Goal: Transaction & Acquisition: Purchase product/service

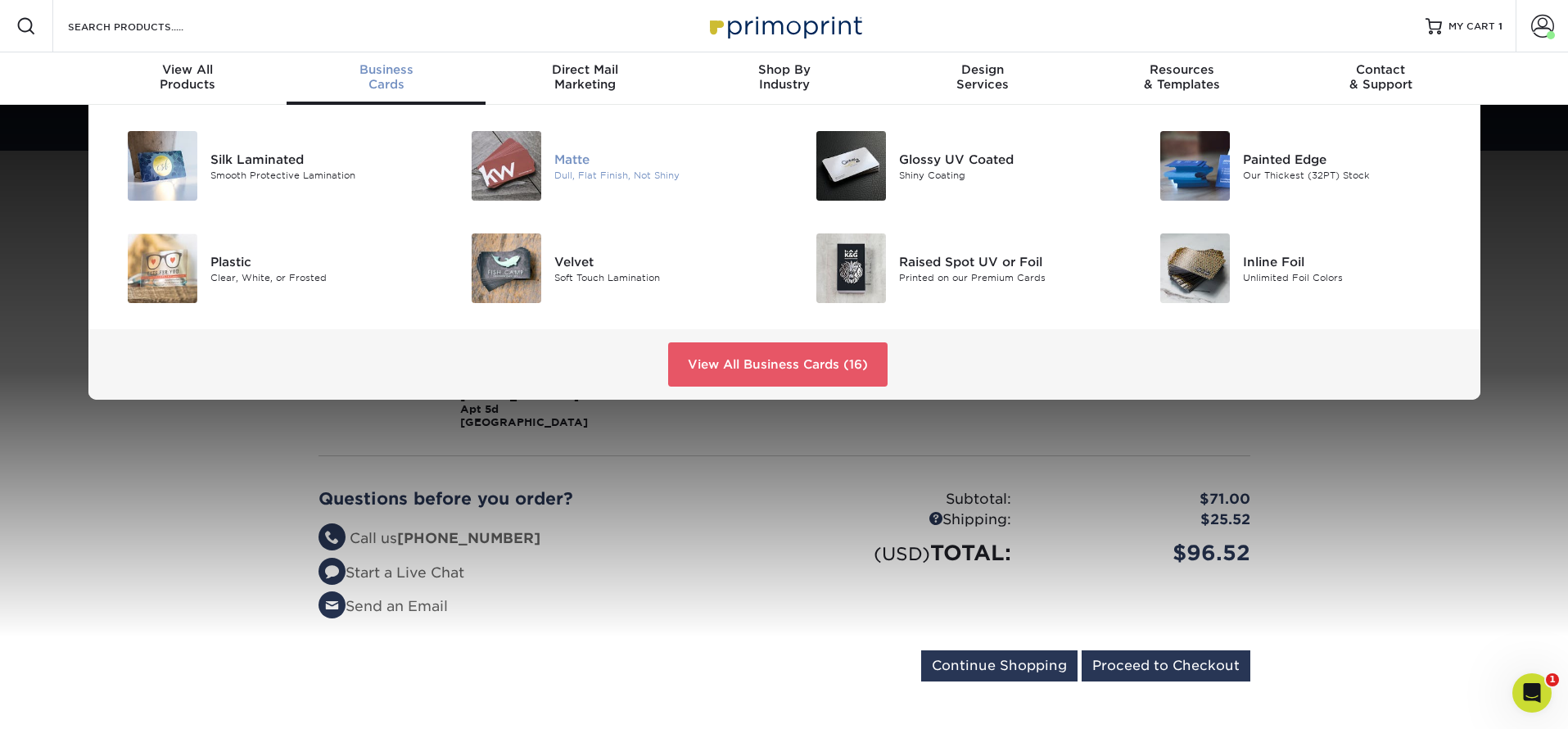
click at [567, 162] on div "Matte" at bounding box center [663, 158] width 217 height 18
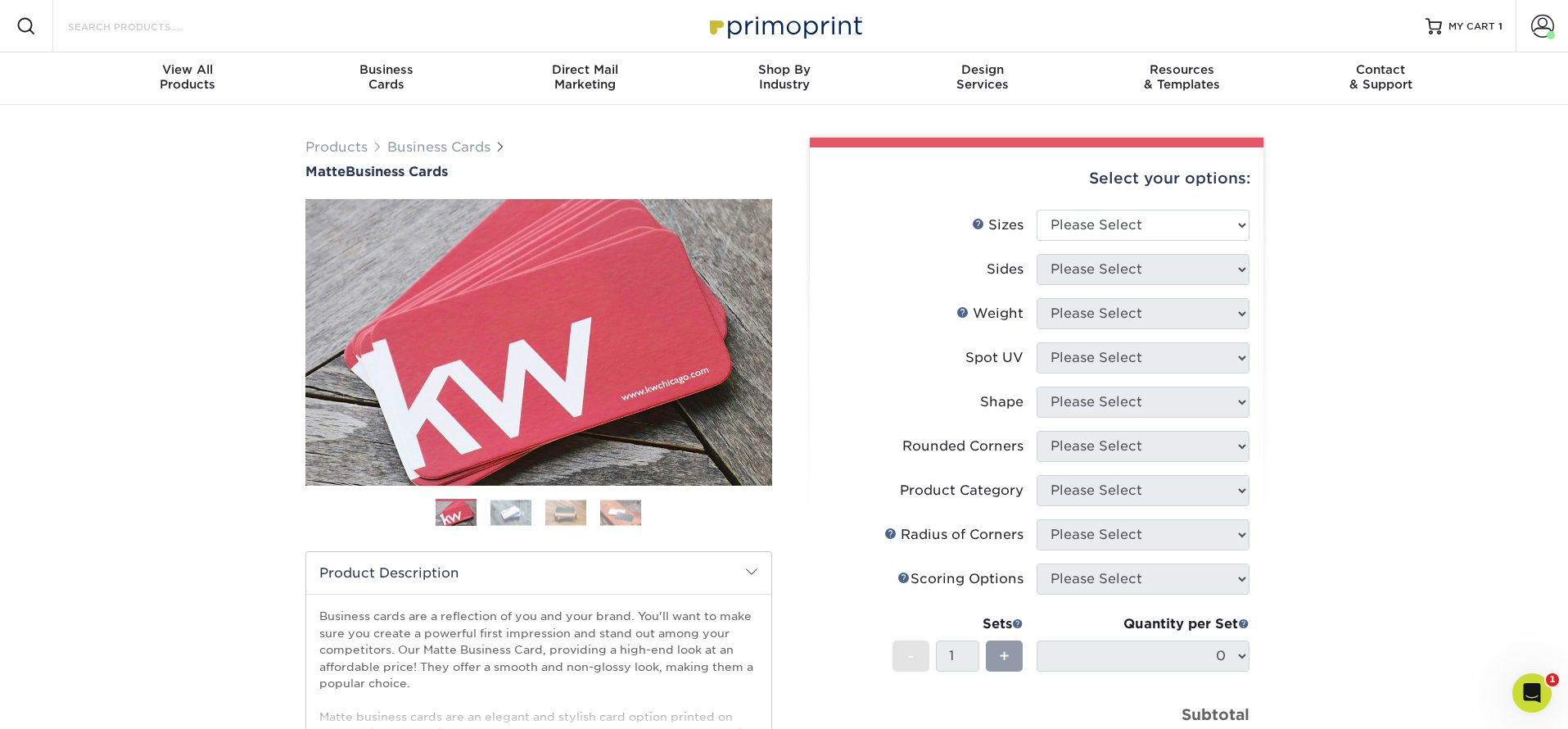
click at [148, 31] on input "Search Products" at bounding box center [145, 25] width 159 height 20
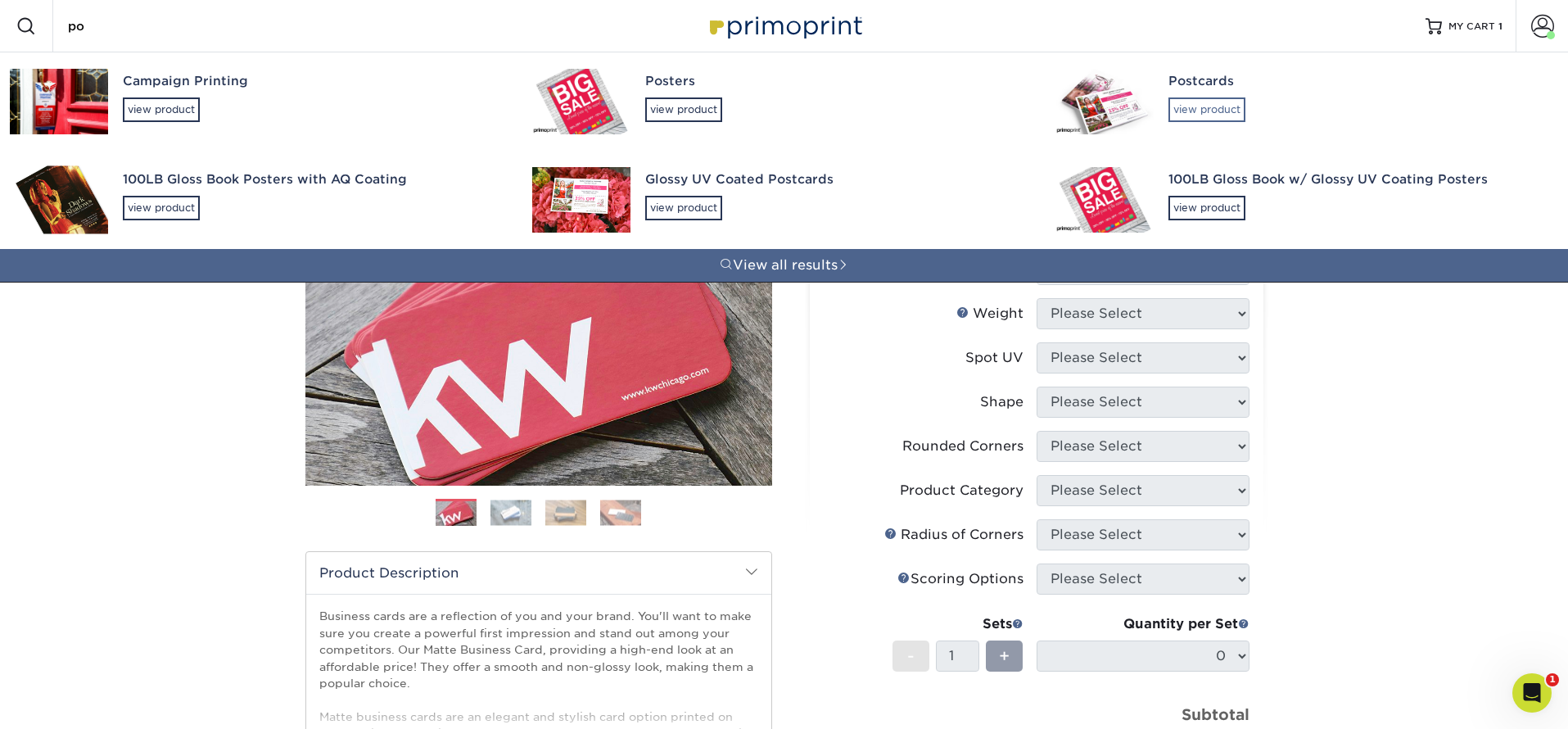
type input "po"
click at [1209, 115] on div "view product" at bounding box center [1207, 109] width 77 height 25
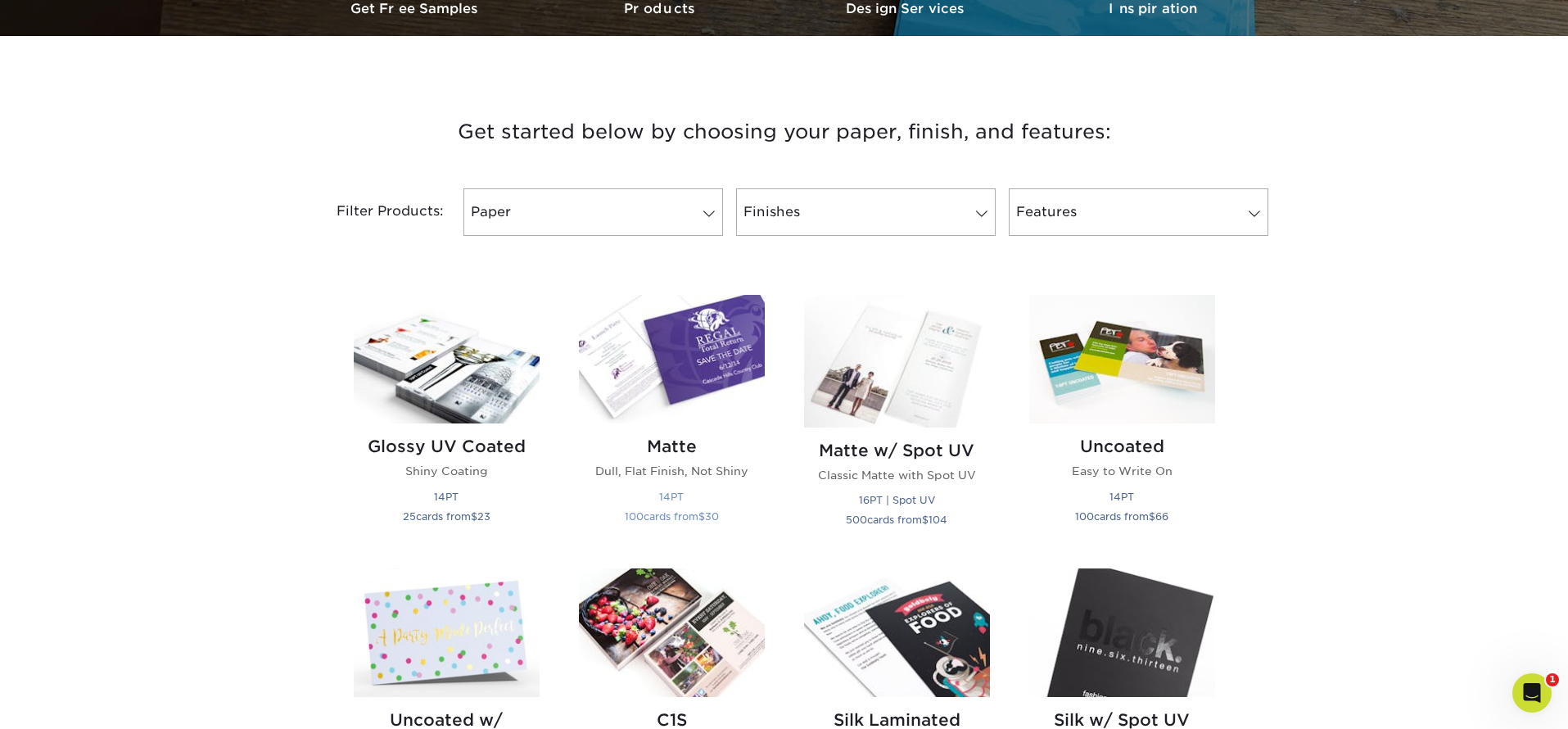
click at [681, 369] on img at bounding box center [671, 359] width 186 height 128
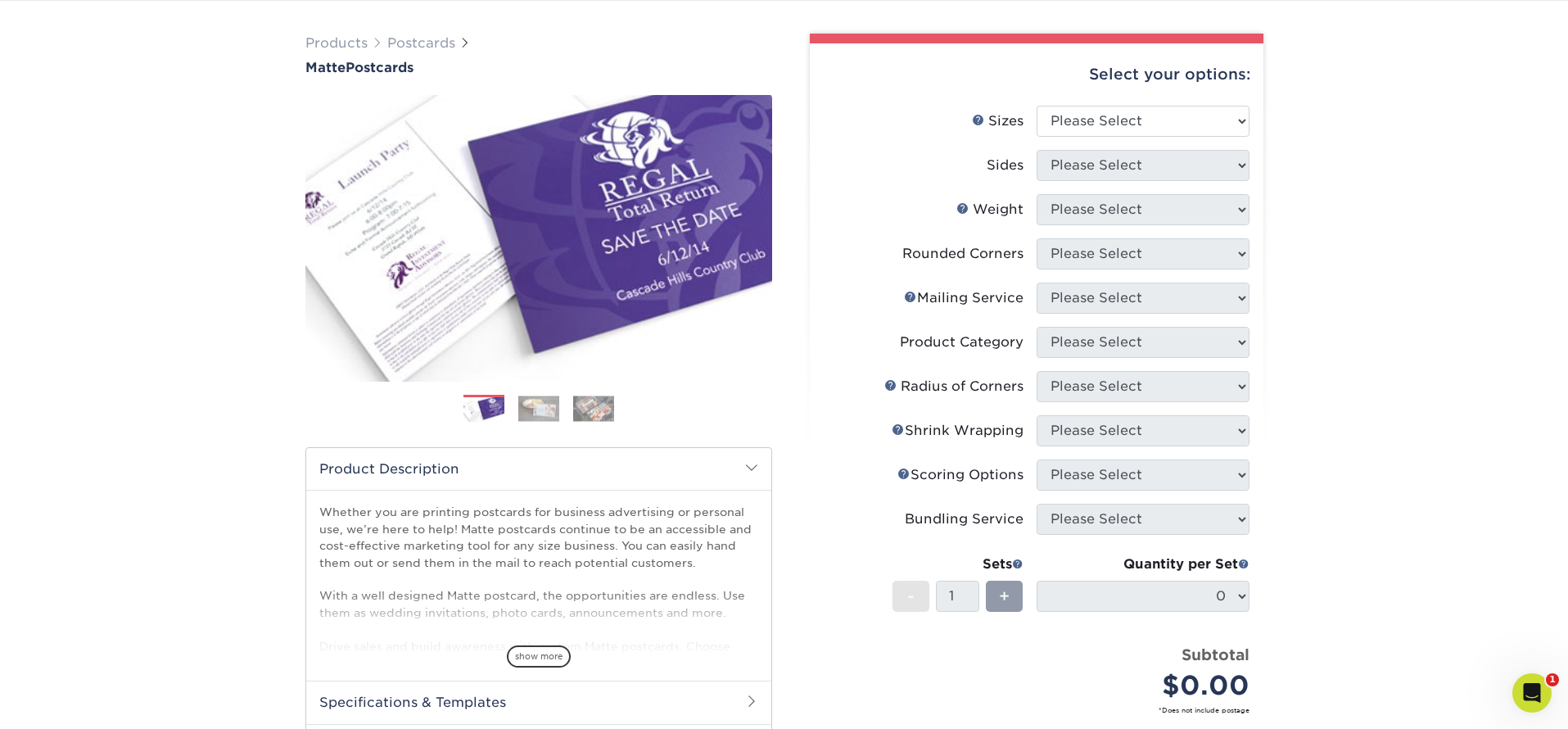
scroll to position [103, 0]
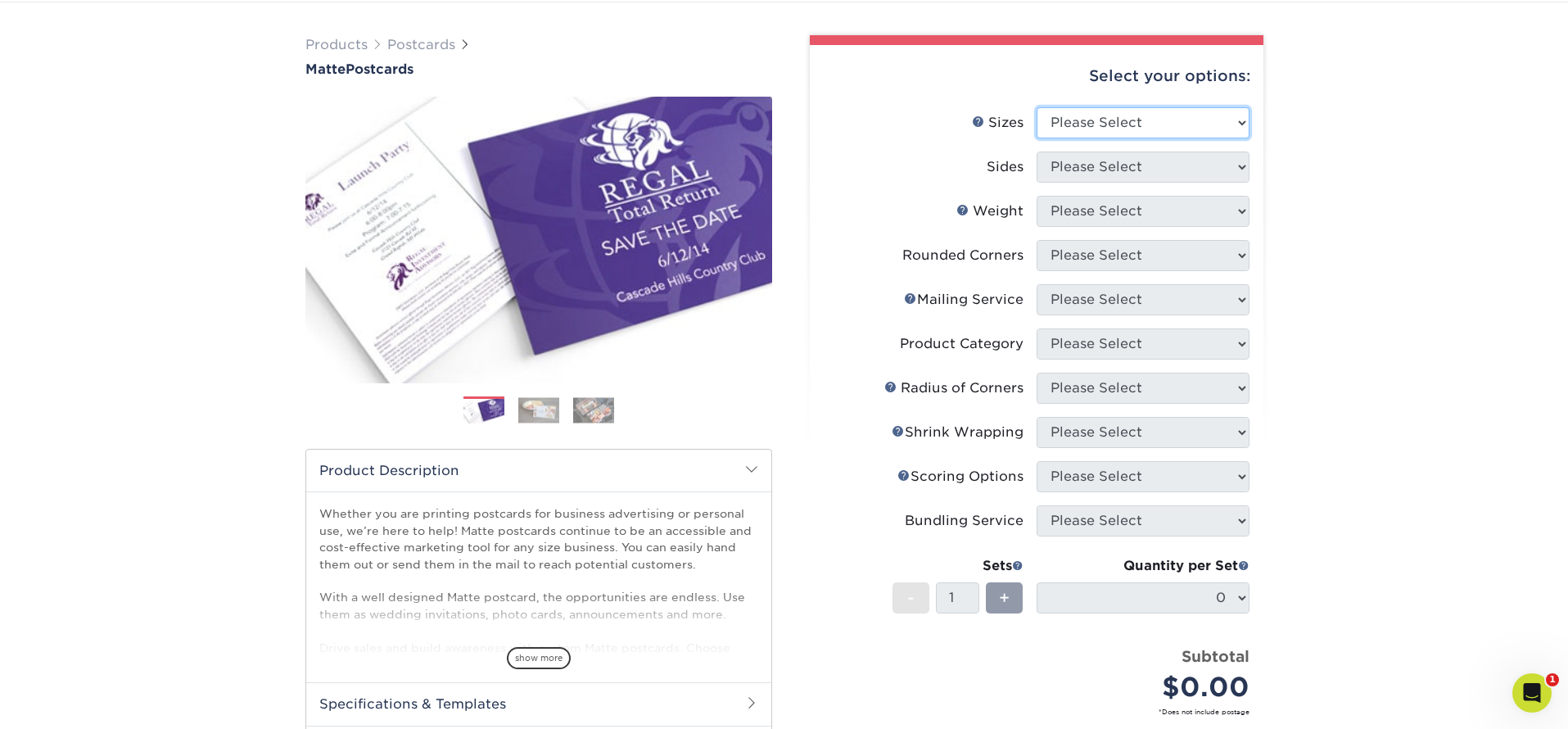
click at [1232, 121] on select "Please Select 1.5" x 7" 2" x 4" 2" x 6" 2" x 7" 2" x 8" 2.12" x 5.5" 2.125" x 5…" at bounding box center [1143, 123] width 213 height 31
select select "3.66x4.25"
click at [1141, 168] on select "Please Select Print Both Sides Print Front Only" at bounding box center [1143, 167] width 213 height 31
select select "13abbda7-1d64-4f25-8bb2-c179b224825d"
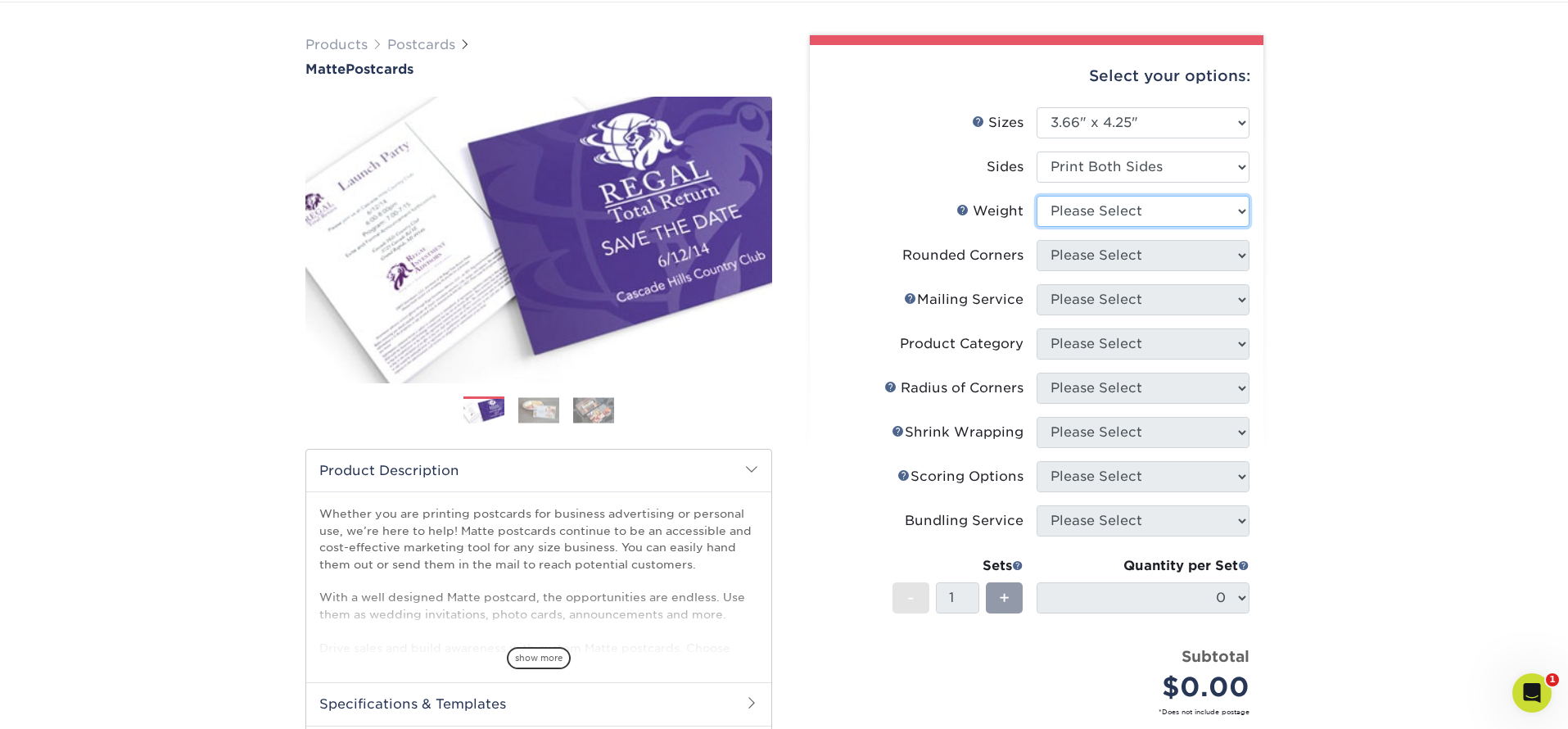
click at [1203, 208] on select "Please Select 14PT 16PT" at bounding box center [1143, 211] width 213 height 31
select select "14PT"
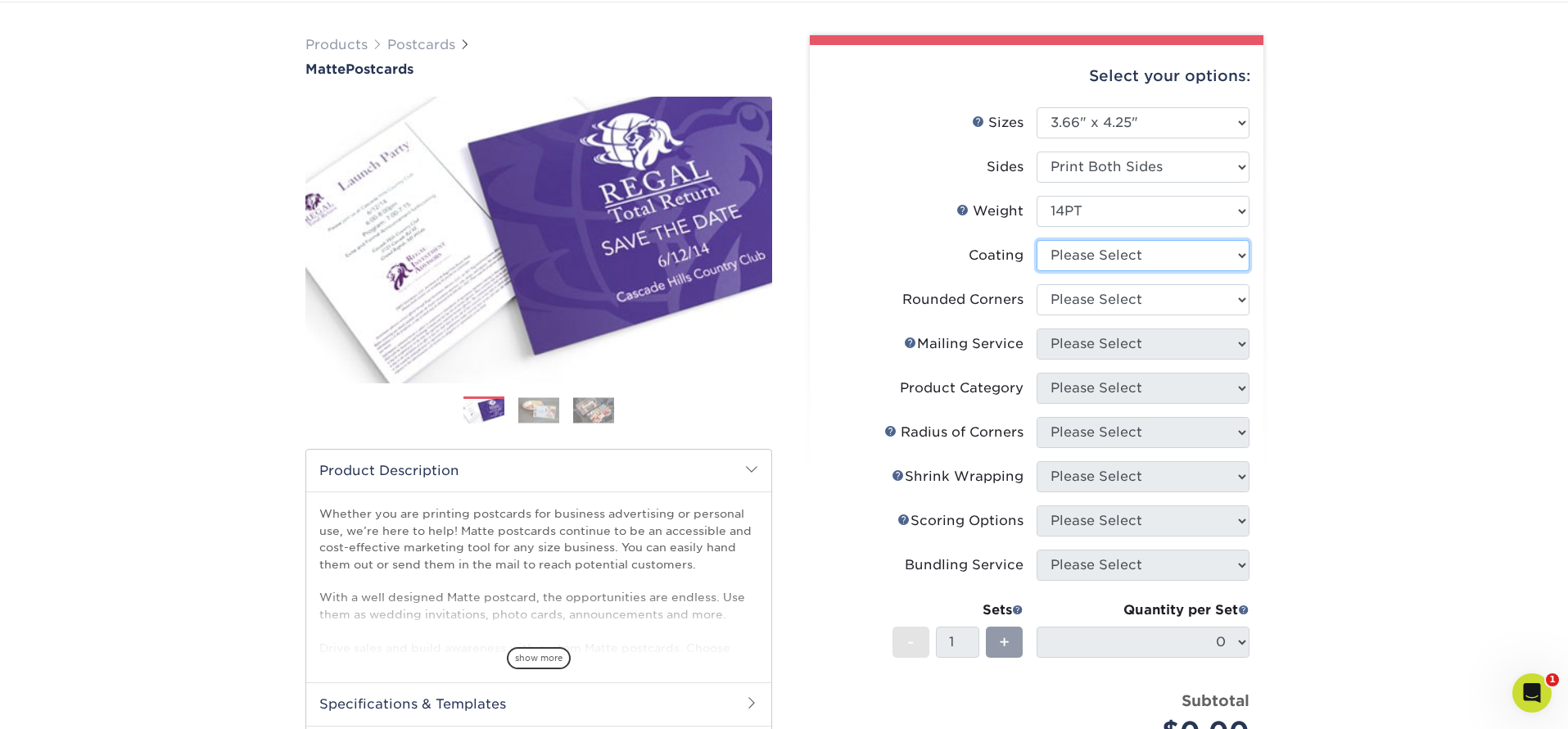
click at [1158, 253] on select at bounding box center [1143, 255] width 213 height 31
select select "121bb7b5-3b4d-429f-bd8d-bbf80e953313"
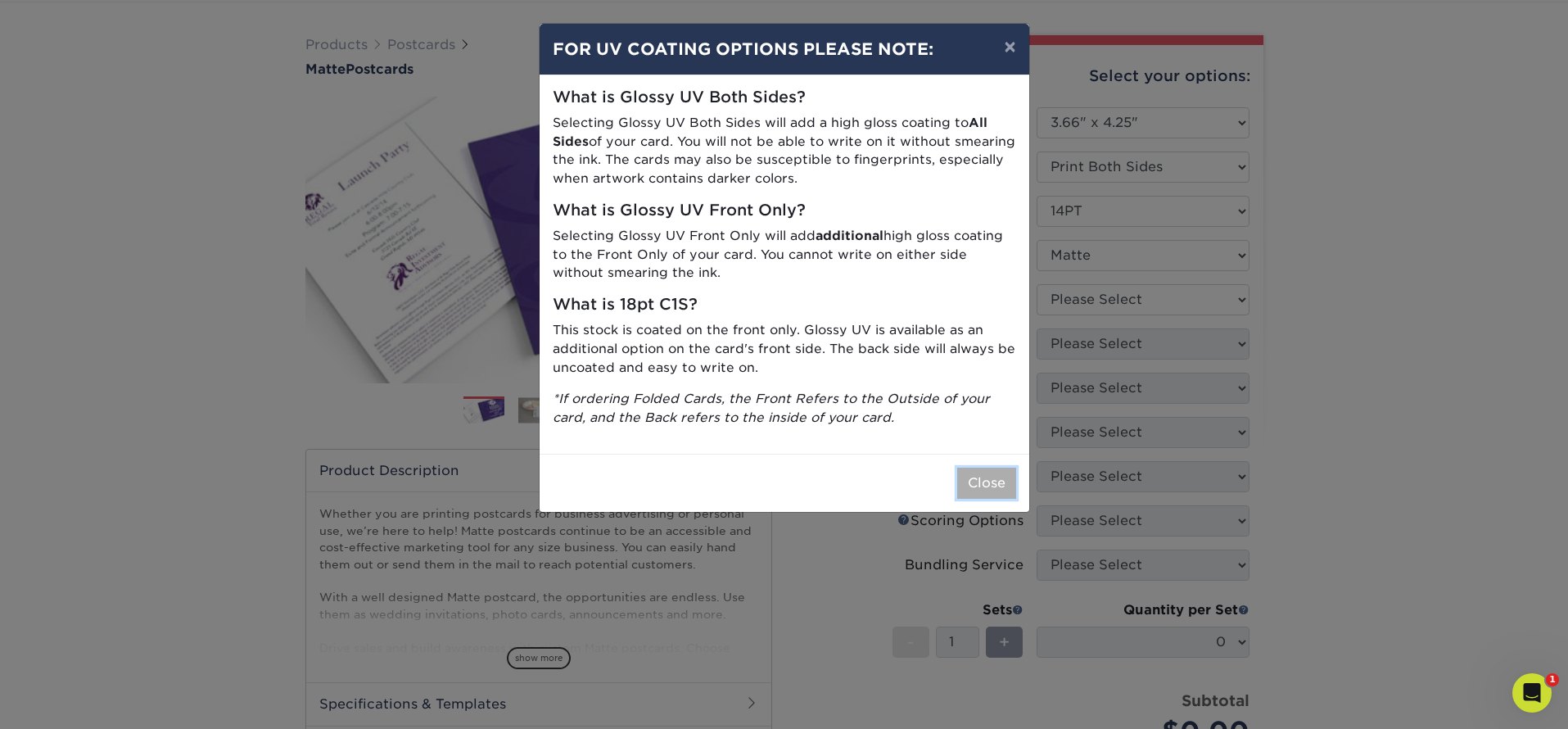
click at [989, 481] on button "Close" at bounding box center [986, 483] width 59 height 31
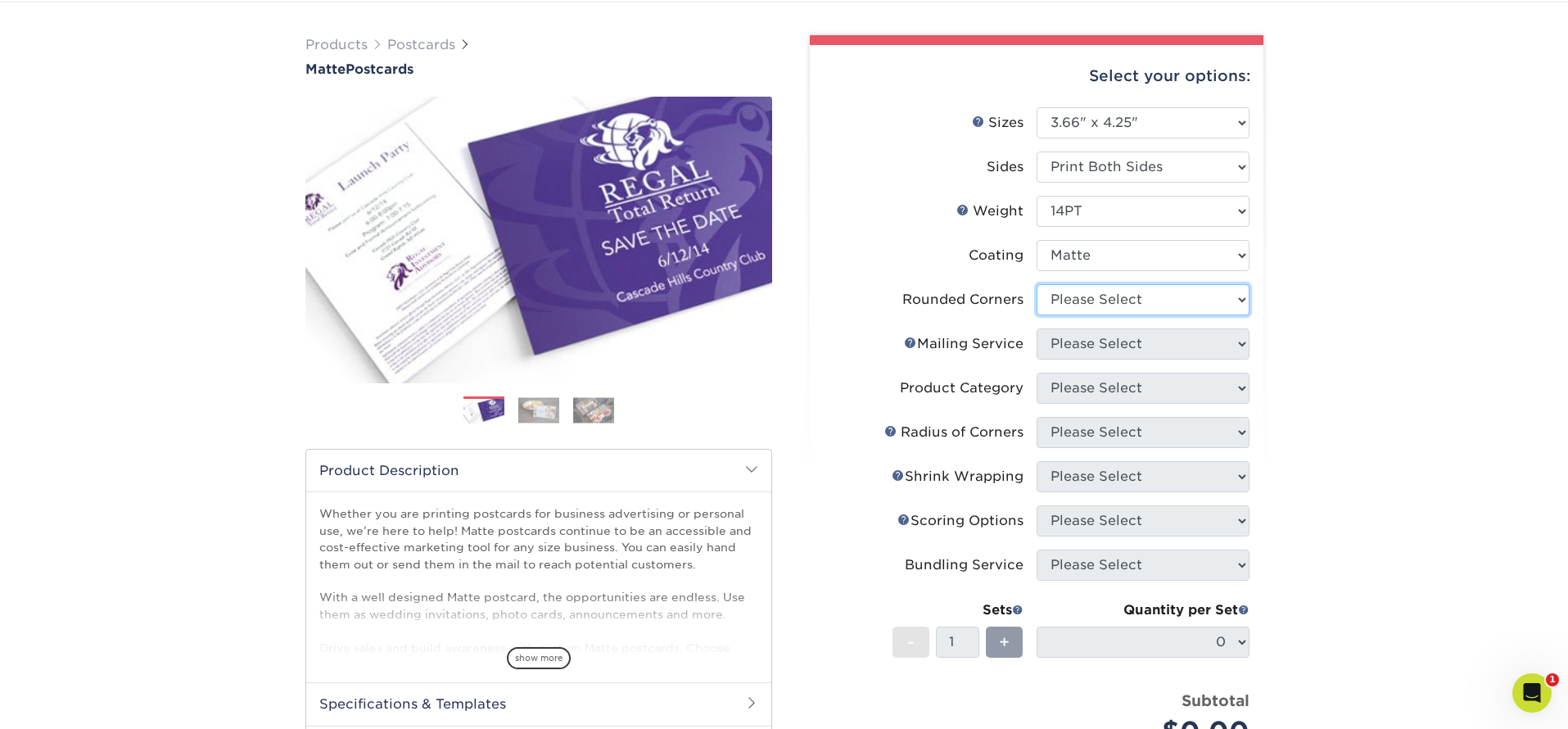
click at [1135, 303] on select "Please Select Yes - Round 4 Corners No" at bounding box center [1143, 299] width 213 height 31
select select "7672df9e-0e0a-464d-8e1f-920c575e4da3"
click at [1204, 345] on select "Please Select" at bounding box center [1143, 343] width 213 height 31
click at [1243, 344] on select "Please Select" at bounding box center [1143, 343] width 213 height 31
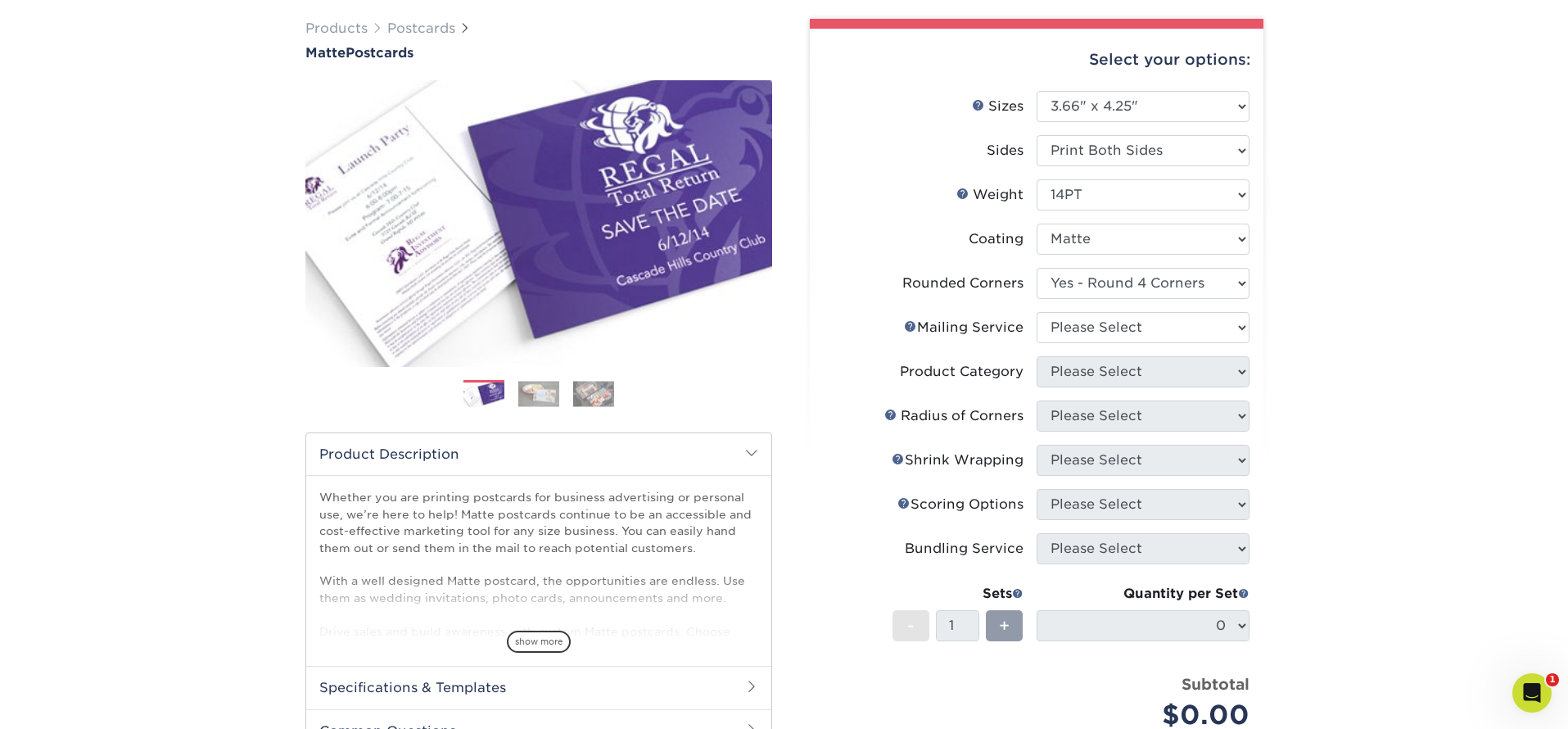
scroll to position [101, 0]
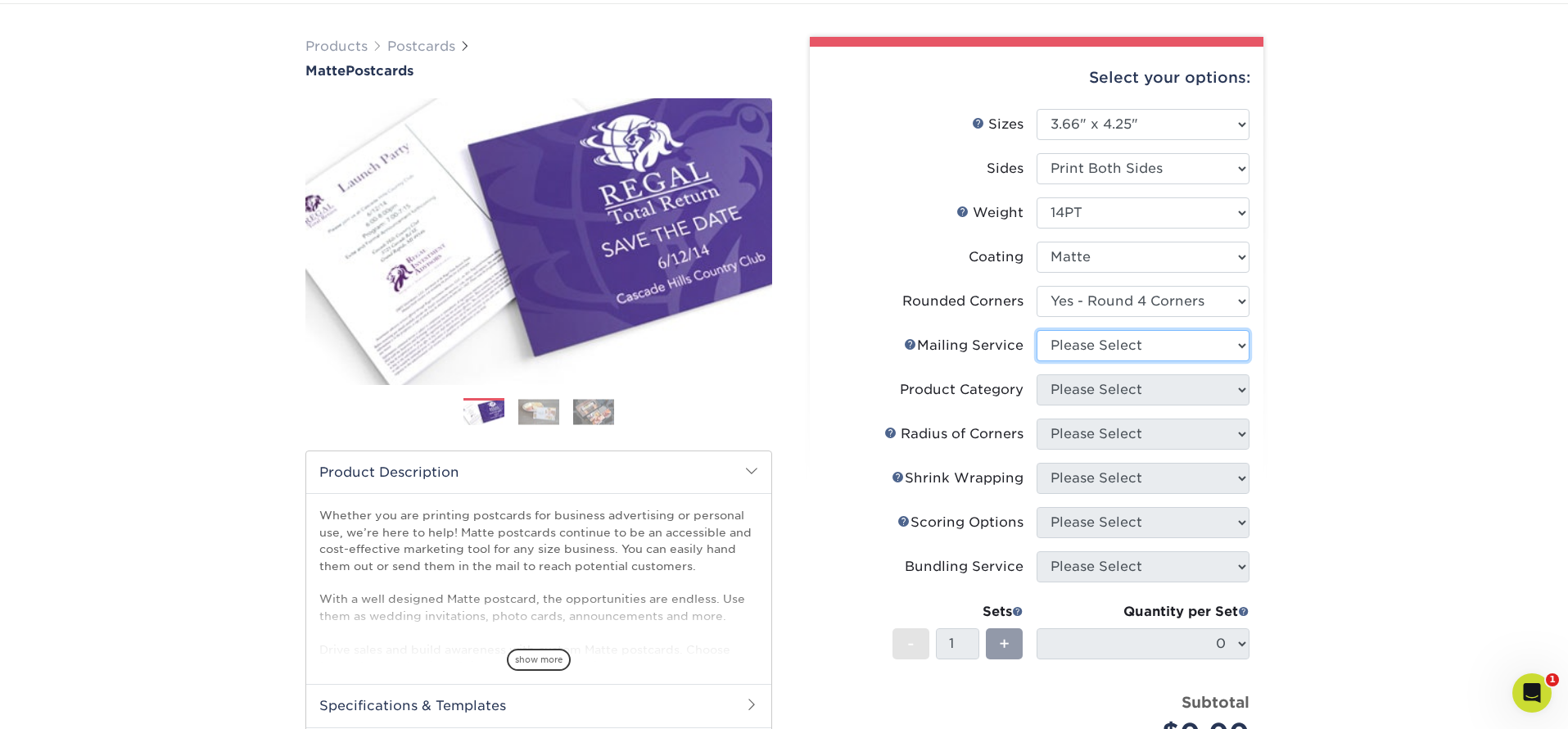
click at [1239, 345] on select "Please Select" at bounding box center [1143, 345] width 213 height 31
click at [1066, 343] on select "Please Select" at bounding box center [1143, 345] width 213 height 31
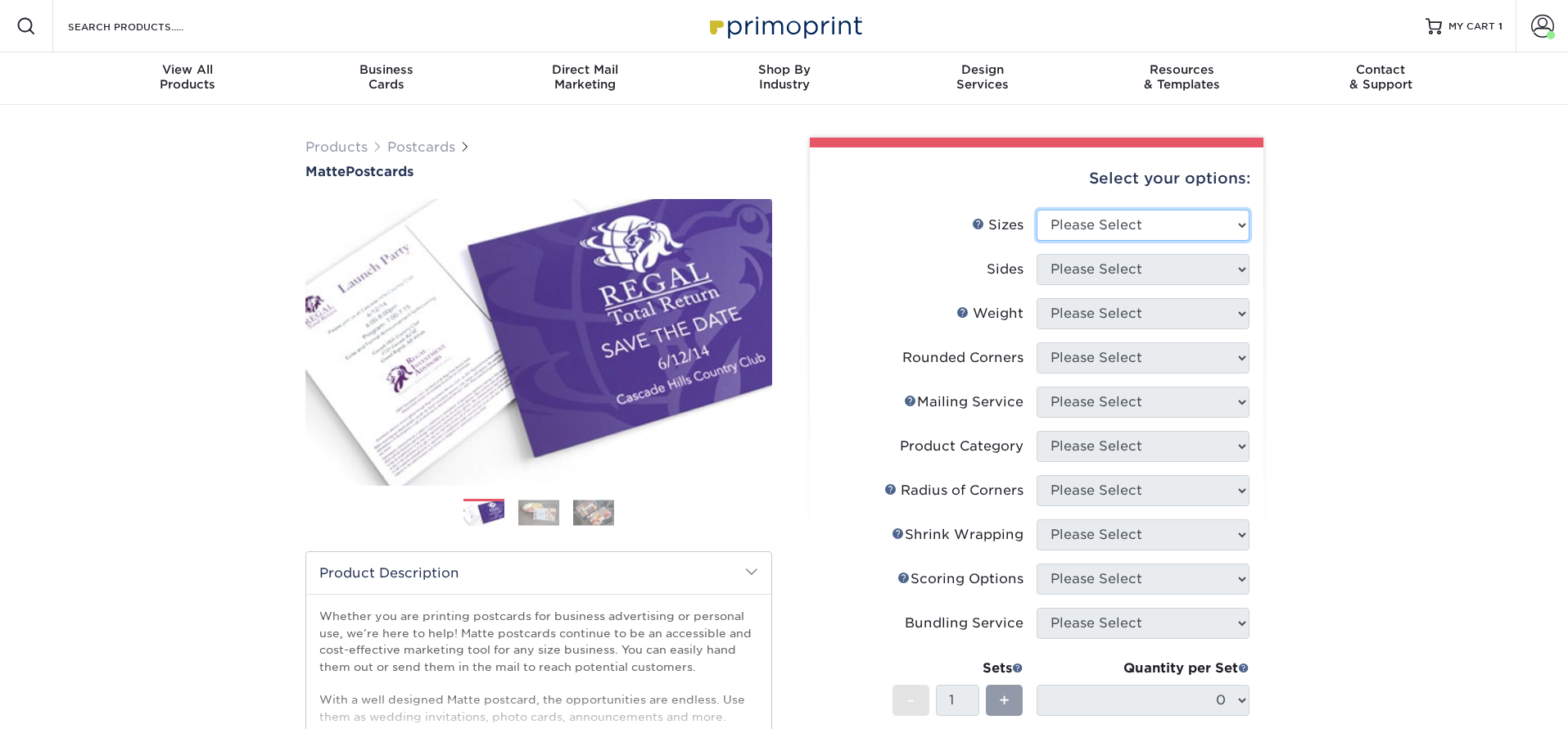
click at [1234, 224] on select "Please Select 1.5" x 7" 2" x 4" 2" x 6" 2" x 7" 2" x 8" 2.12" x 5.5" 2.125" x 5…" at bounding box center [1143, 224] width 213 height 31
select select "3.66x4.25"
click at [1247, 270] on select "Please Select Print Both Sides Print Front Only" at bounding box center [1143, 269] width 213 height 31
select select "13abbda7-1d64-4f25-8bb2-c179b224825d"
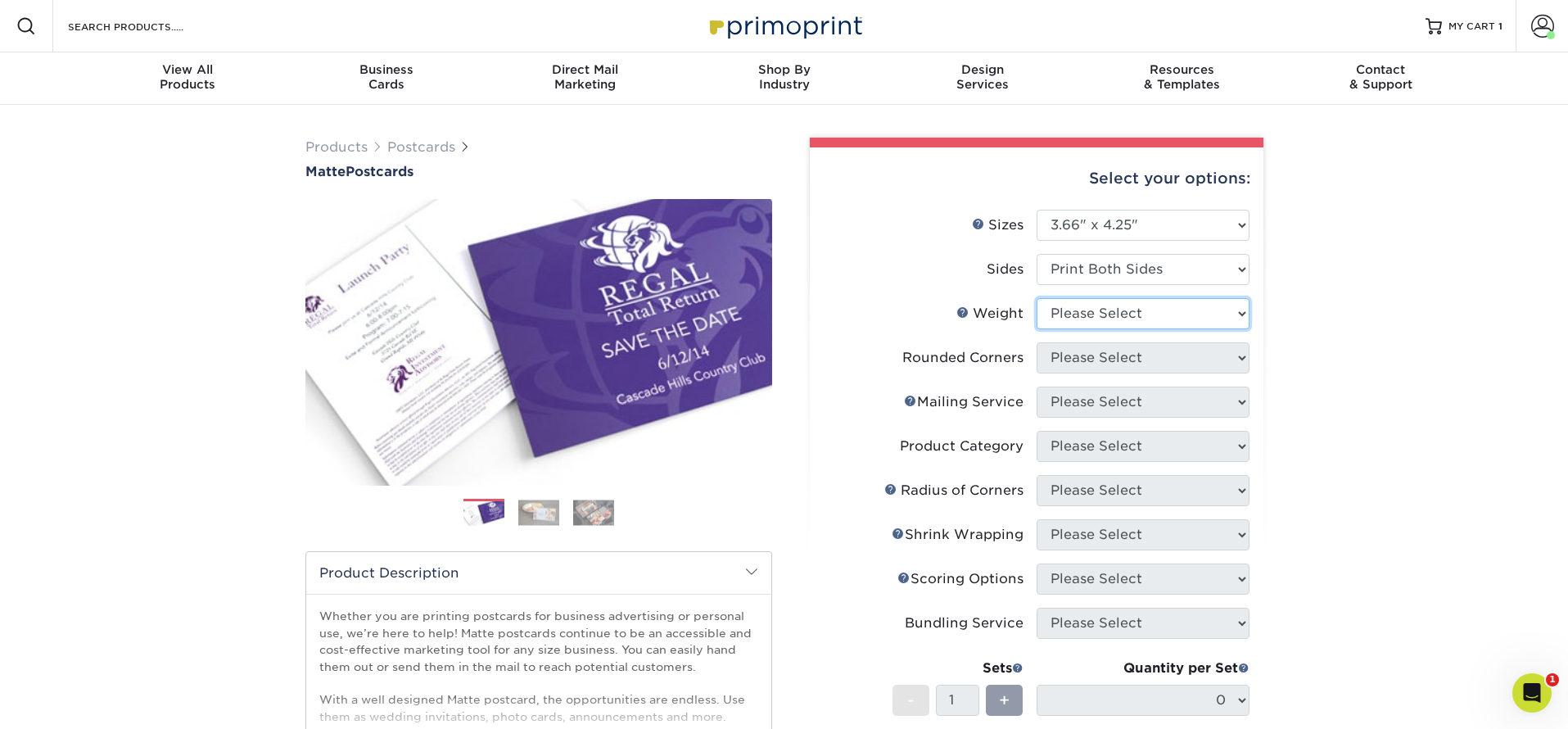
click at [1132, 307] on select "Please Select 14PT 16PT" at bounding box center [1143, 313] width 213 height 31
select select "14PT"
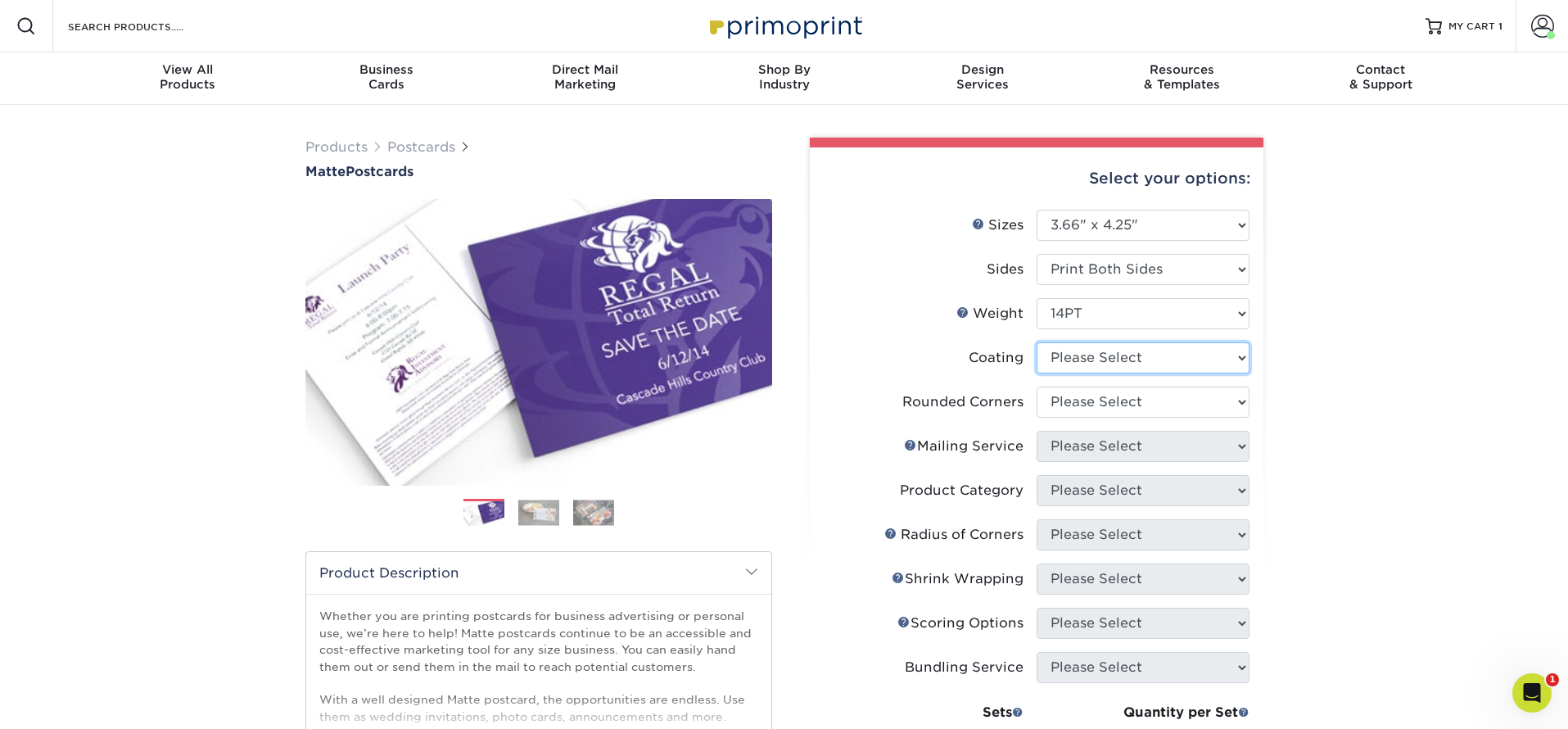
click at [1095, 353] on select at bounding box center [1143, 357] width 213 height 31
select select "121bb7b5-3b4d-429f-bd8d-bbf80e953313"
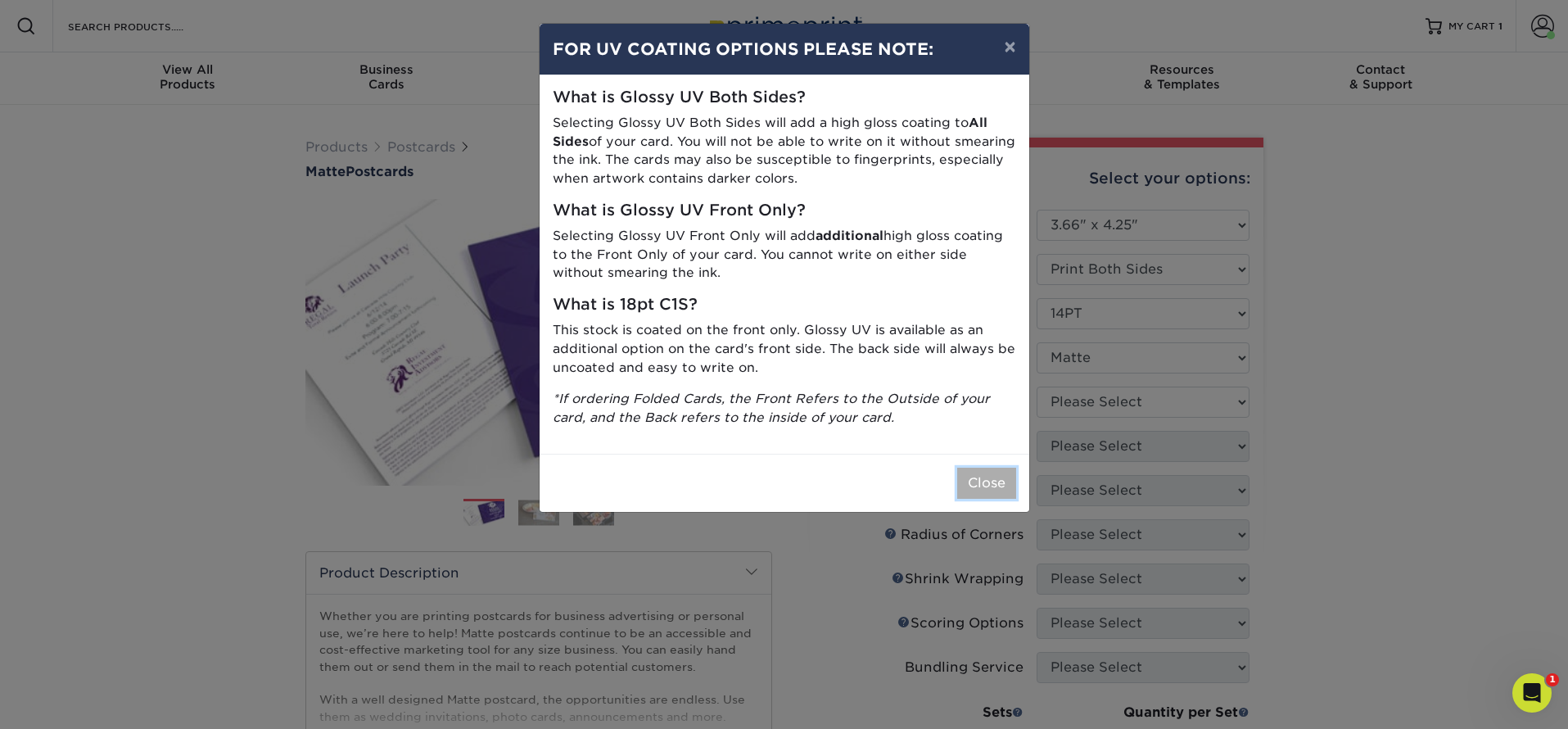
click at [976, 486] on button "Close" at bounding box center [986, 483] width 59 height 31
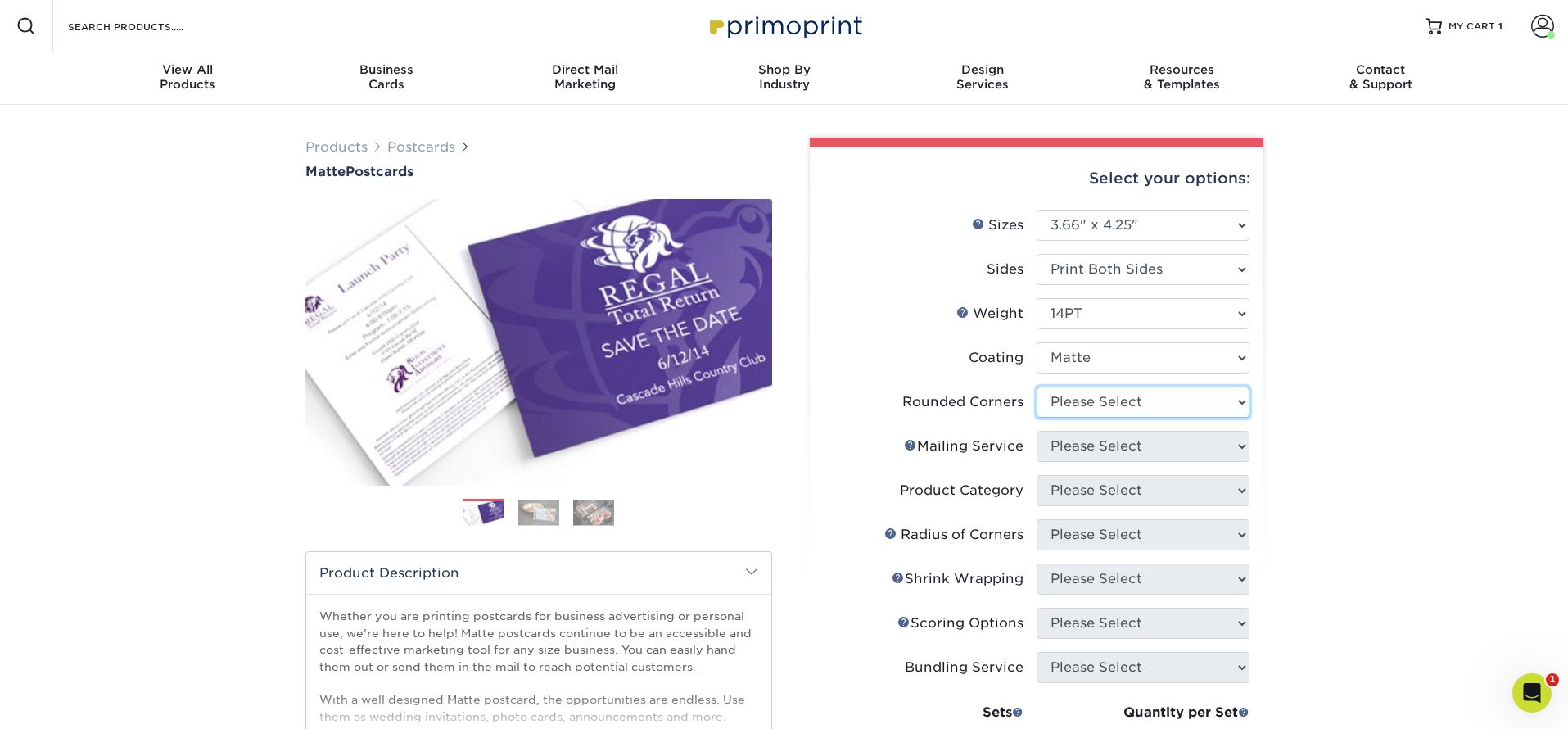
click at [1128, 396] on select "Please Select Yes - Round 4 Corners No" at bounding box center [1143, 402] width 213 height 31
click at [1116, 444] on select "Please Select" at bounding box center [1143, 446] width 213 height 31
click at [1243, 447] on select "Please Select" at bounding box center [1143, 446] width 213 height 31
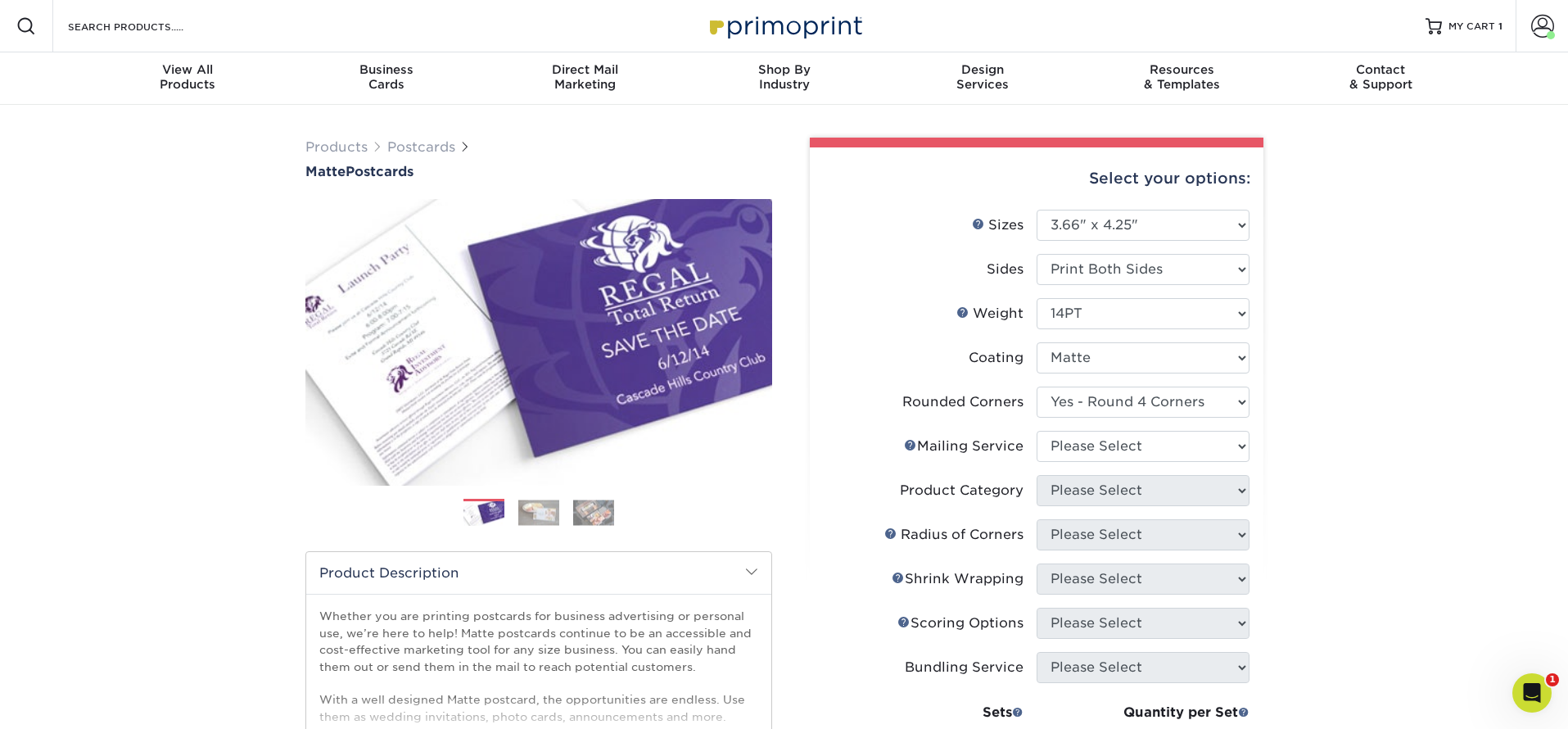
click at [911, 442] on link "Mailing Service Help" at bounding box center [911, 445] width 13 height 13
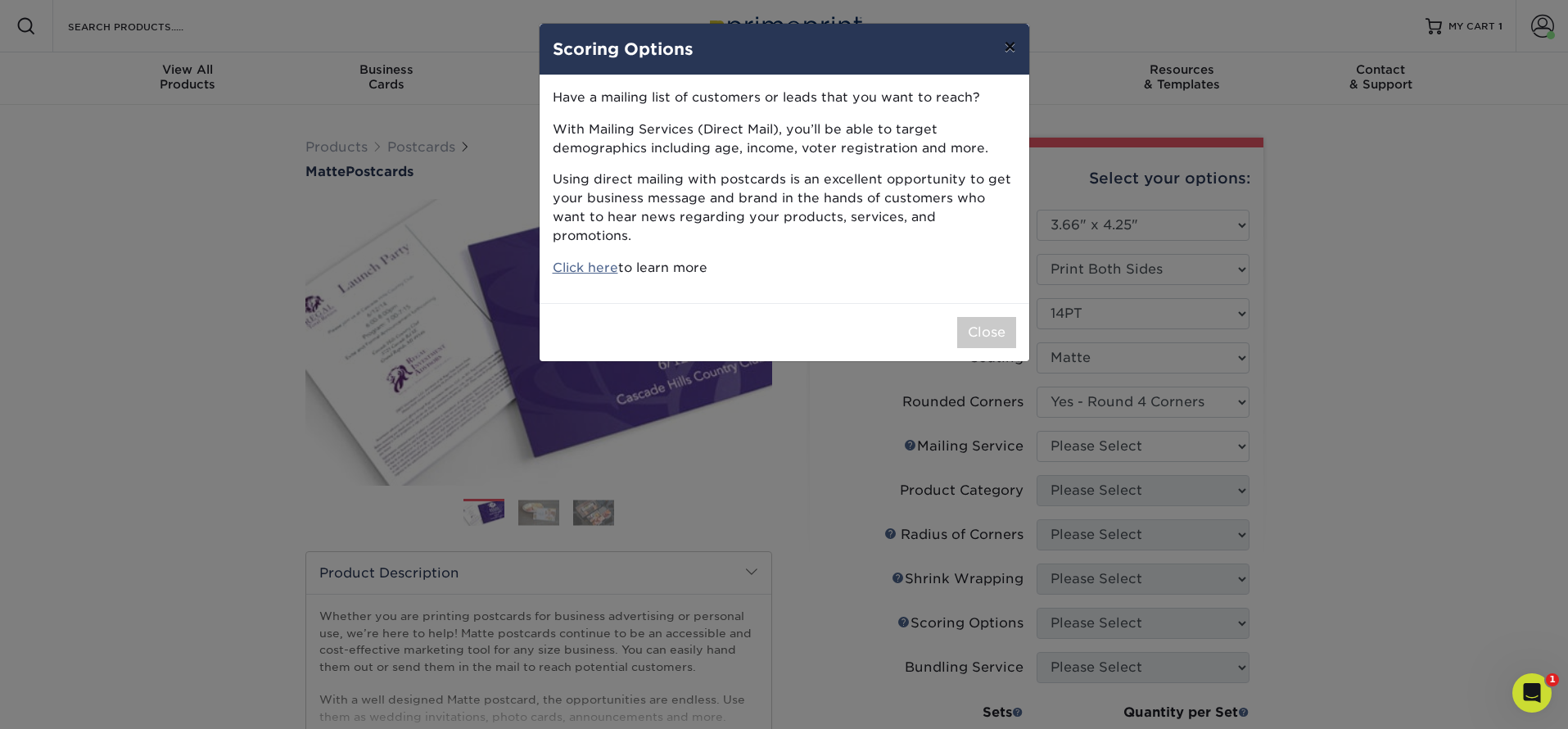
click at [1014, 46] on button "×" at bounding box center [1010, 46] width 38 height 46
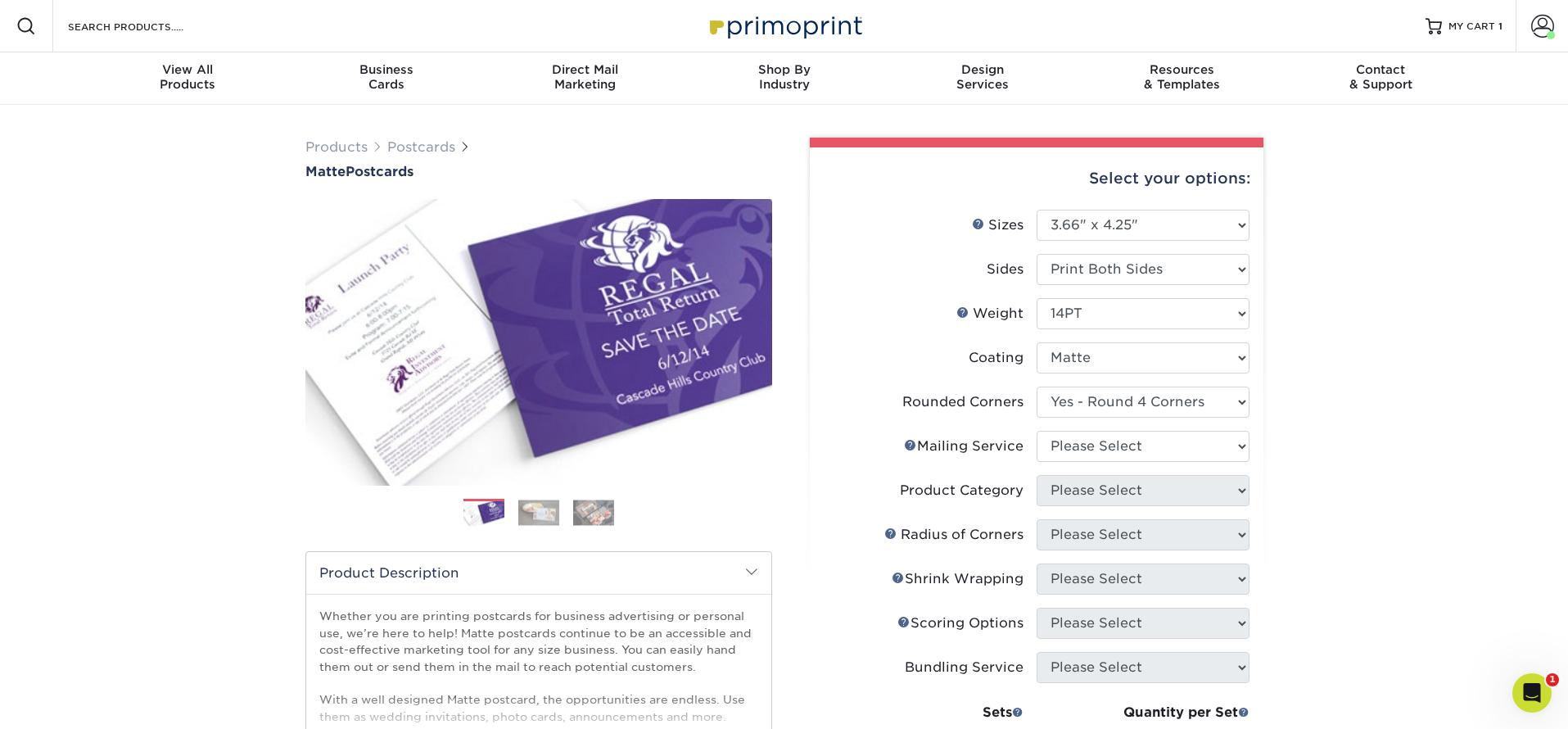
click at [1349, 394] on div "Products Postcards Matte Postcards Next $" at bounding box center [784, 606] width 1568 height 1004
drag, startPoint x: 1096, startPoint y: 640, endPoint x: 1098, endPoint y: 631, distance: 9.2
click at [1096, 640] on li "Scoring Help Scoring Options Please Select" at bounding box center [1037, 629] width 426 height 44
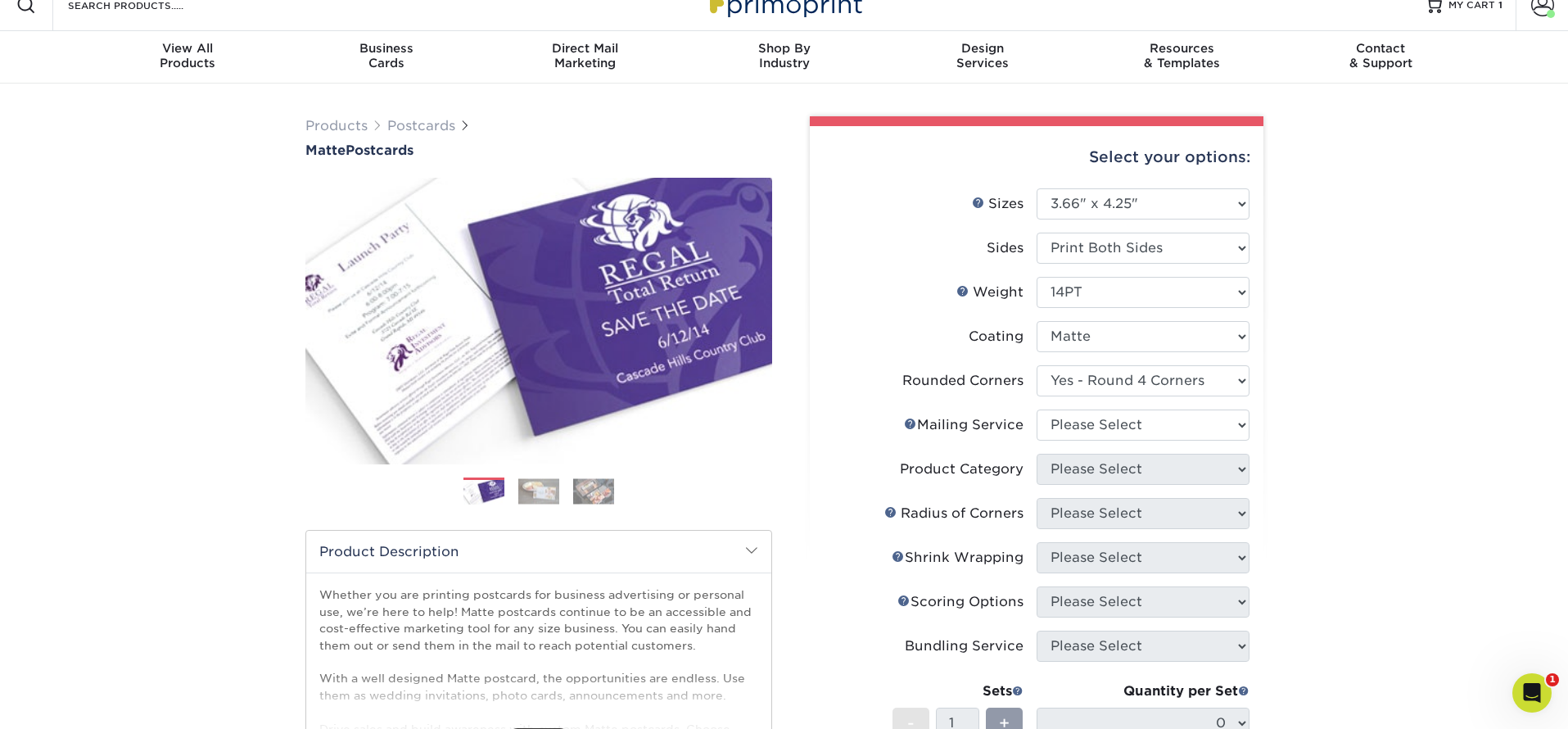
scroll to position [17, 0]
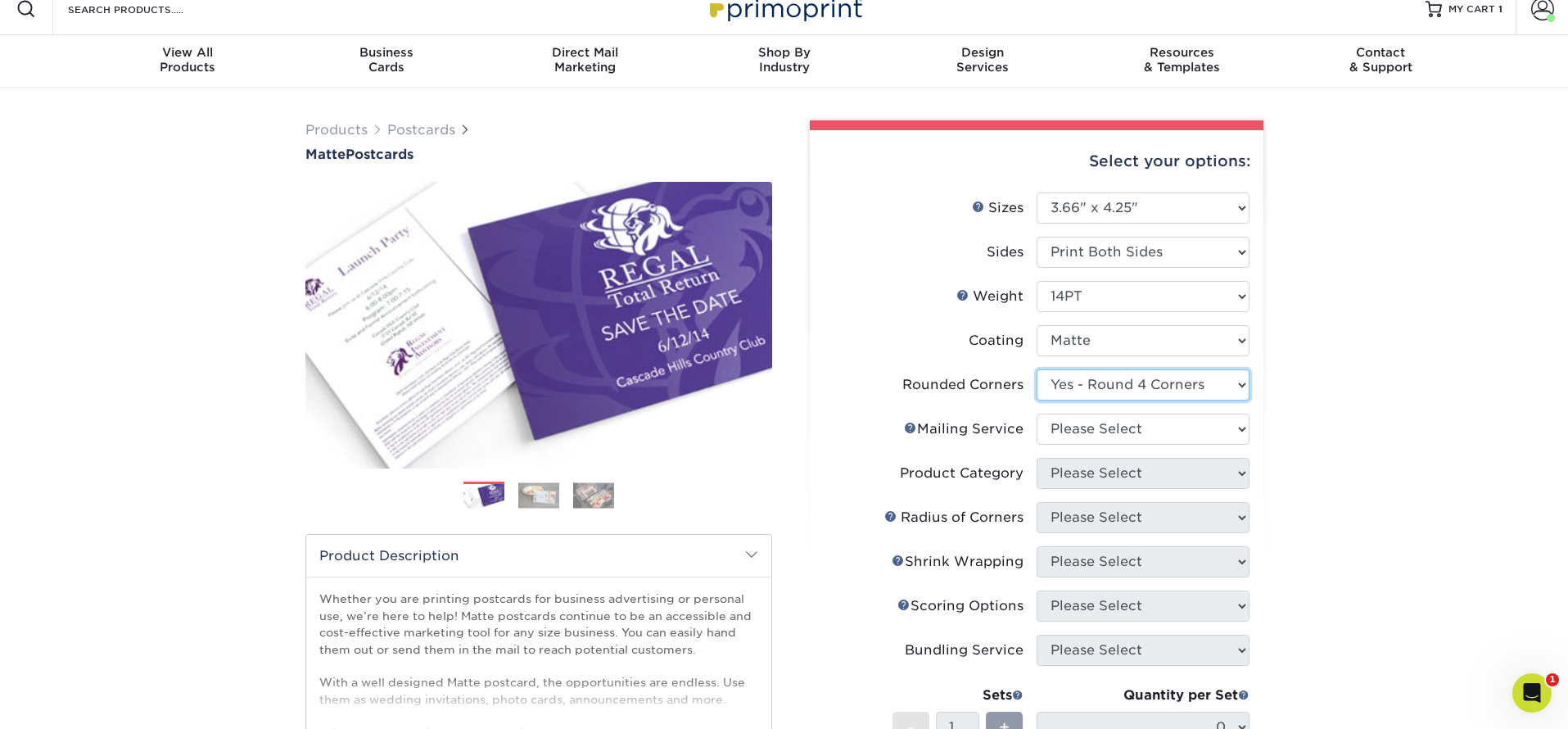
click at [1238, 381] on select "Please Select Yes - Round 4 Corners No" at bounding box center [1143, 385] width 213 height 31
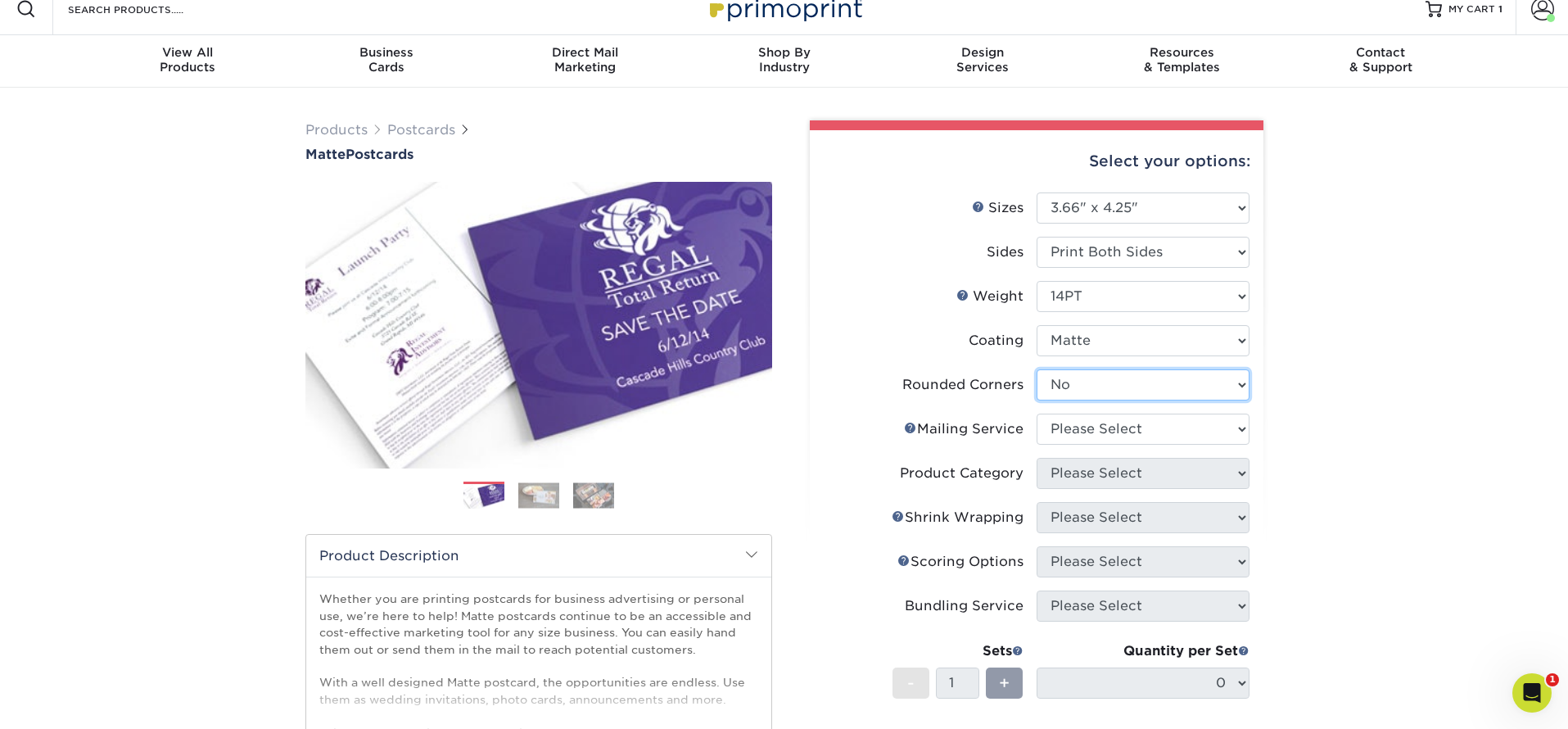
click at [1241, 389] on select "Please Select Yes - Round 4 Corners No" at bounding box center [1143, 385] width 213 height 31
select select "7672df9e-0e0a-464d-8e1f-920c575e4da3"
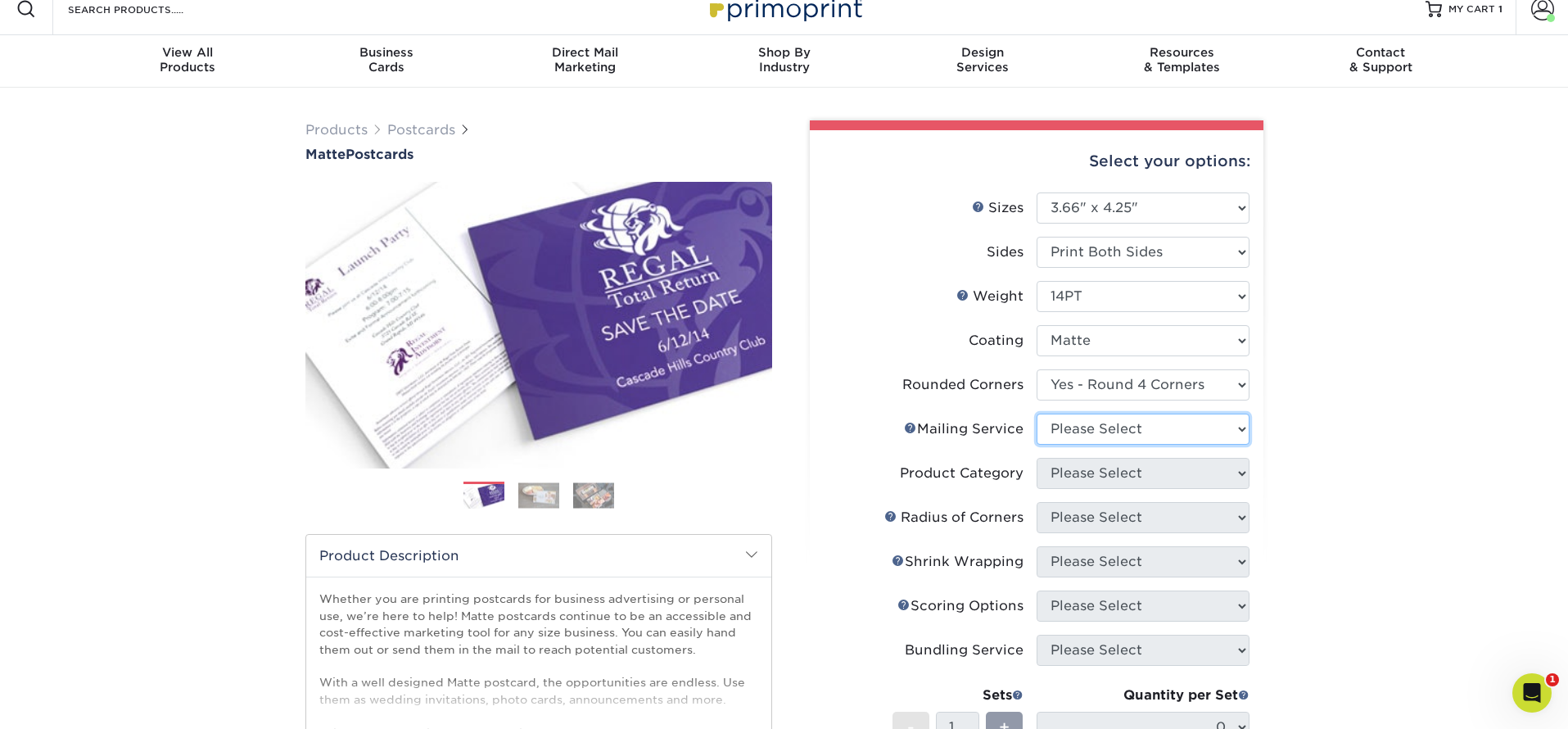
click at [1237, 430] on select "Please Select" at bounding box center [1143, 429] width 213 height 31
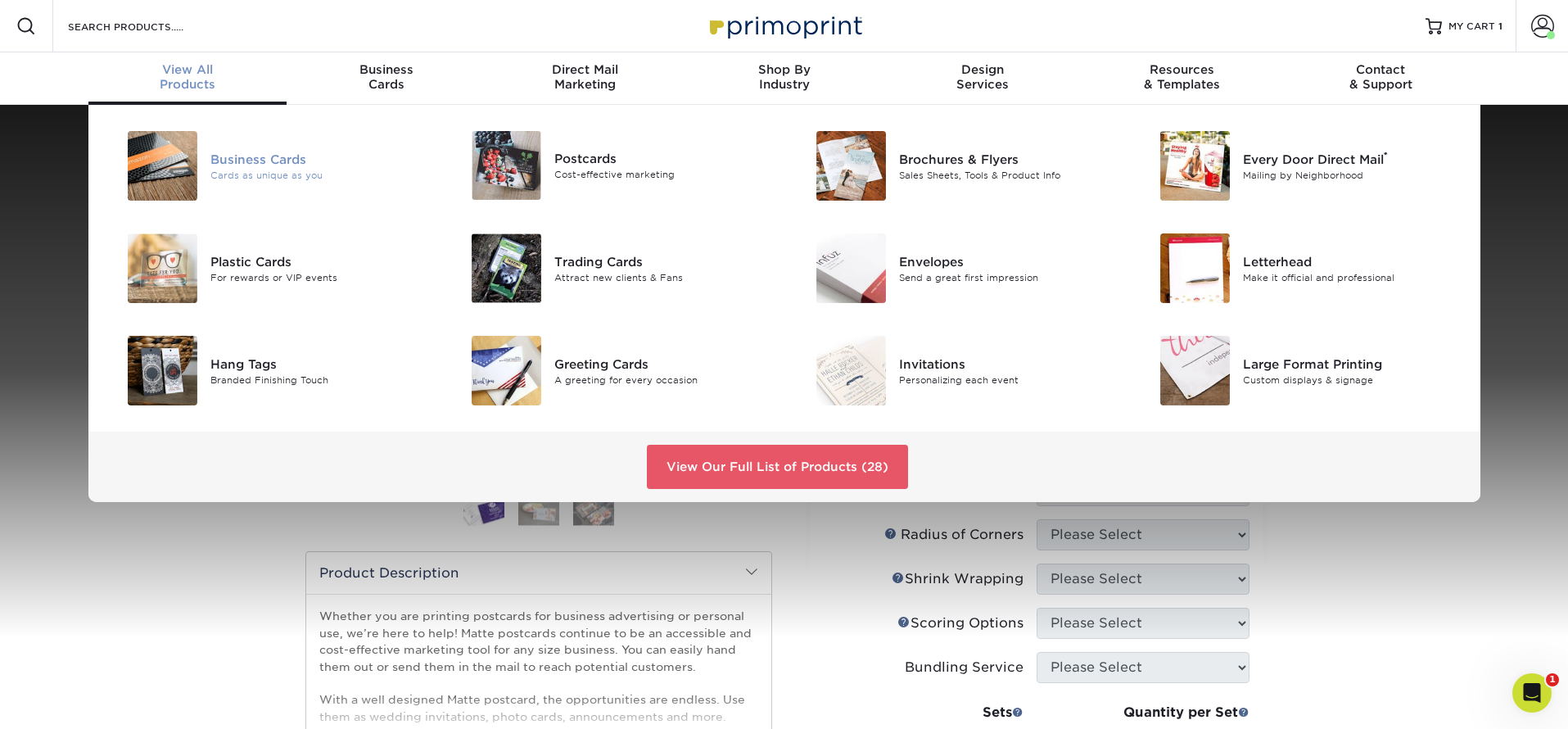
click at [164, 182] on img at bounding box center [162, 166] width 70 height 70
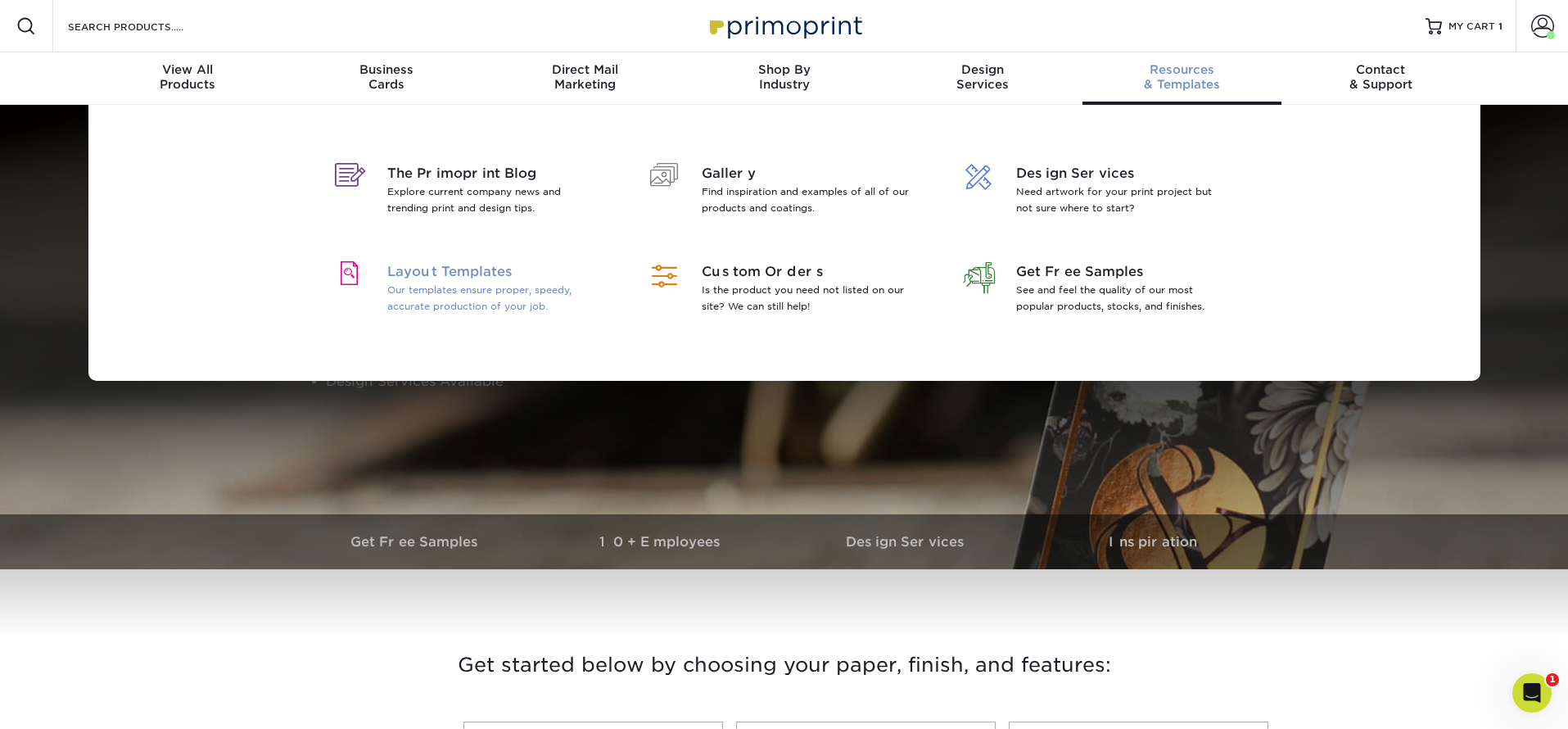
click at [458, 277] on span "Layout Templates" at bounding box center [493, 272] width 212 height 20
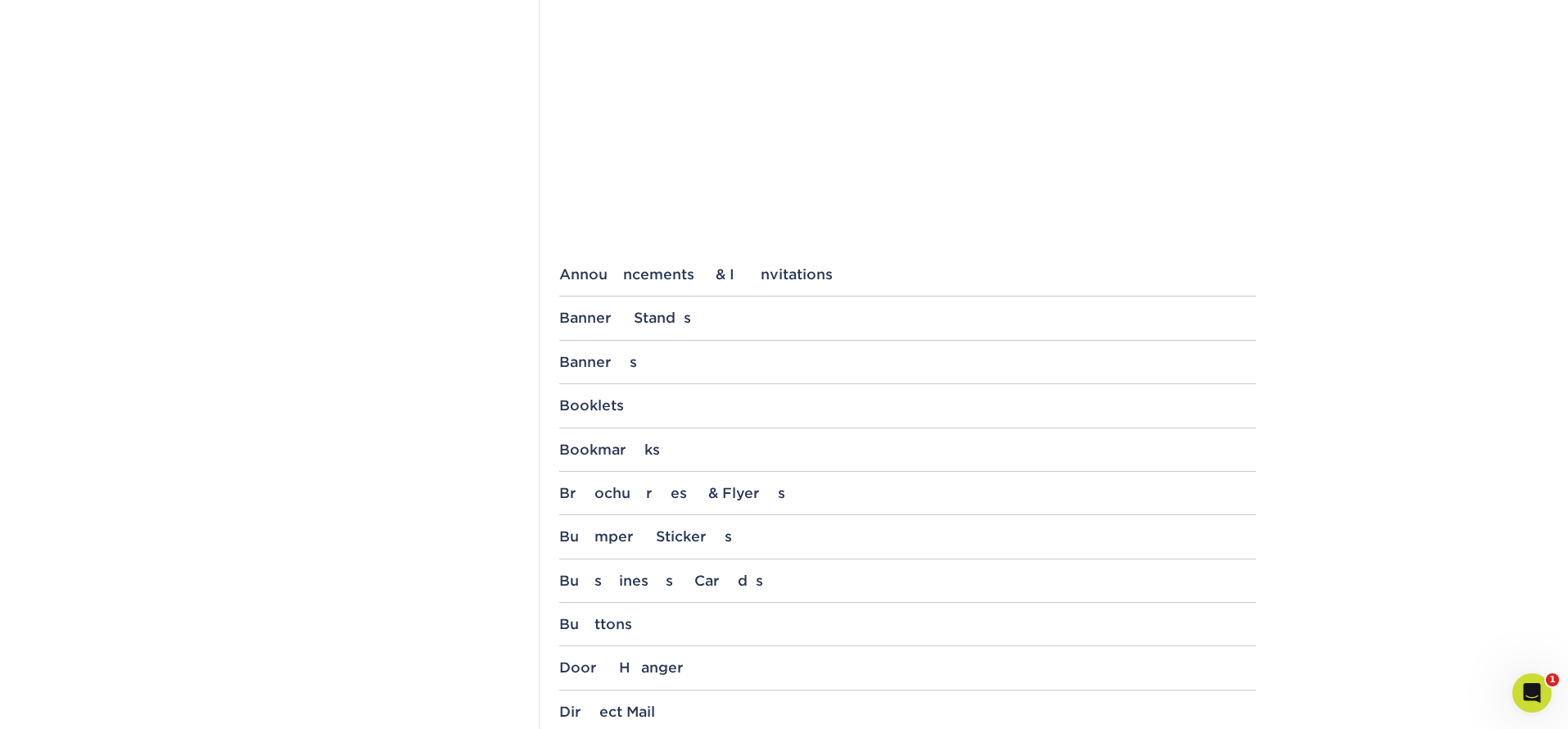
scroll to position [435, 0]
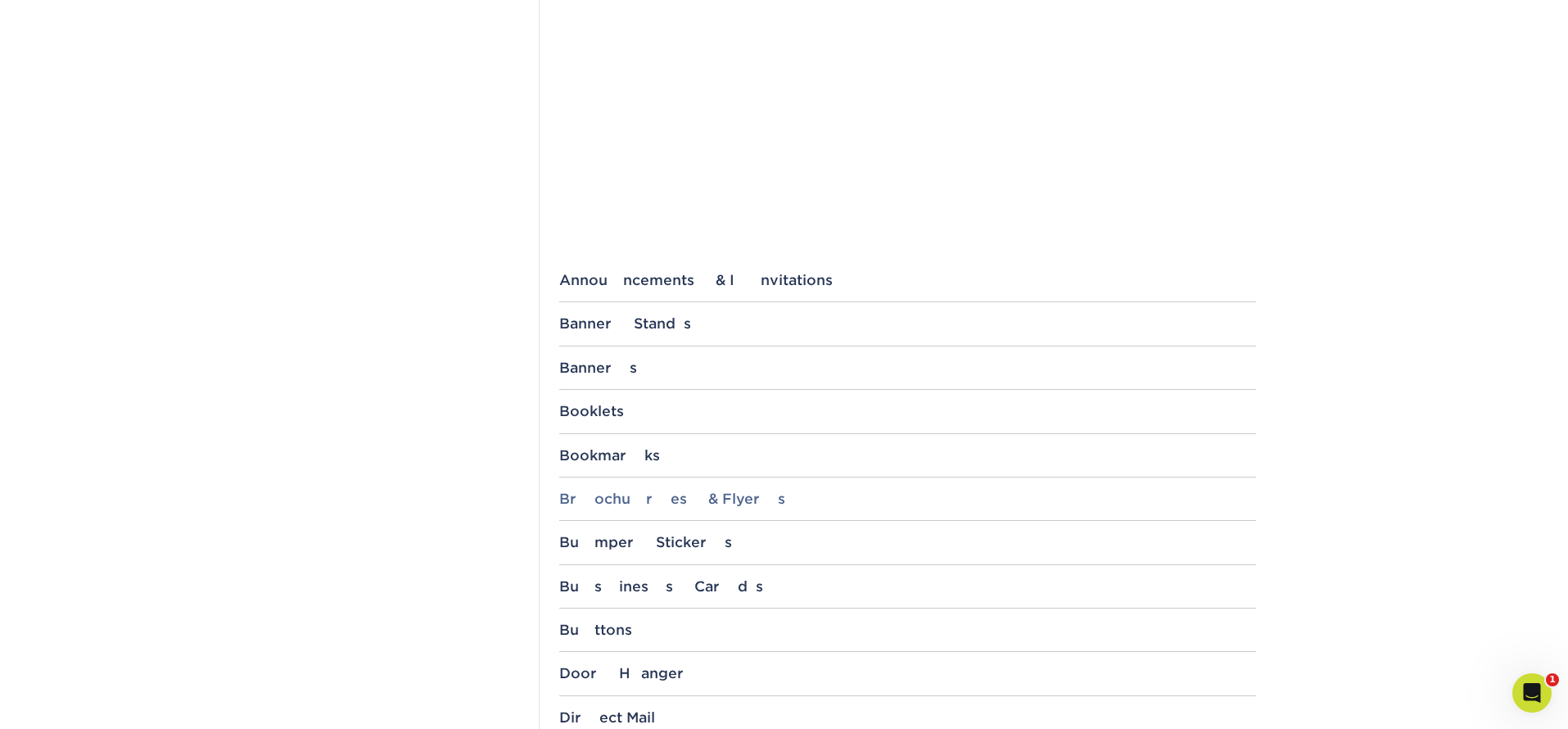
click at [668, 501] on div "Brochures & Flyers" at bounding box center [907, 498] width 697 height 16
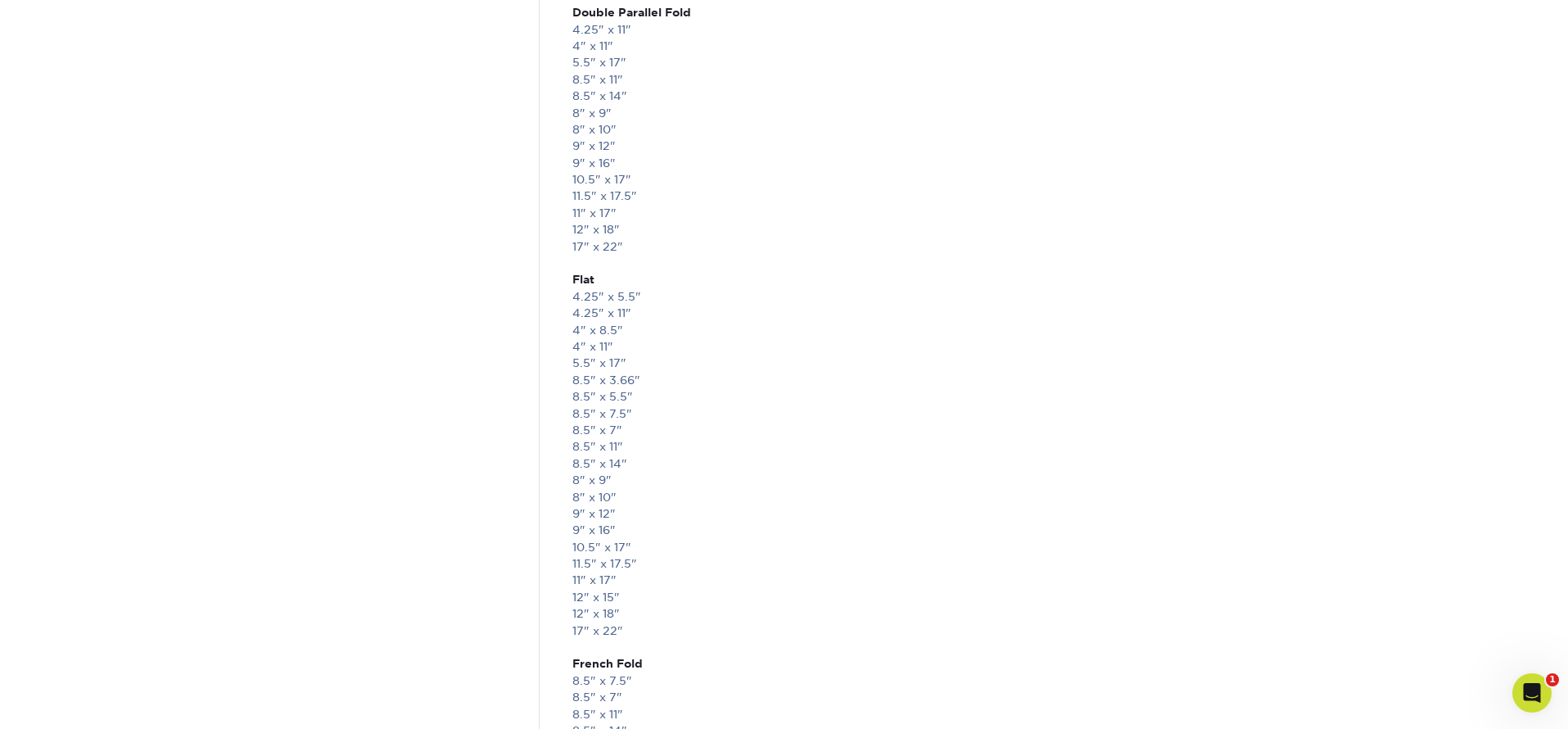
scroll to position [1943, 0]
click at [577, 252] on link "4.25" x 5.5"" at bounding box center [606, 254] width 69 height 13
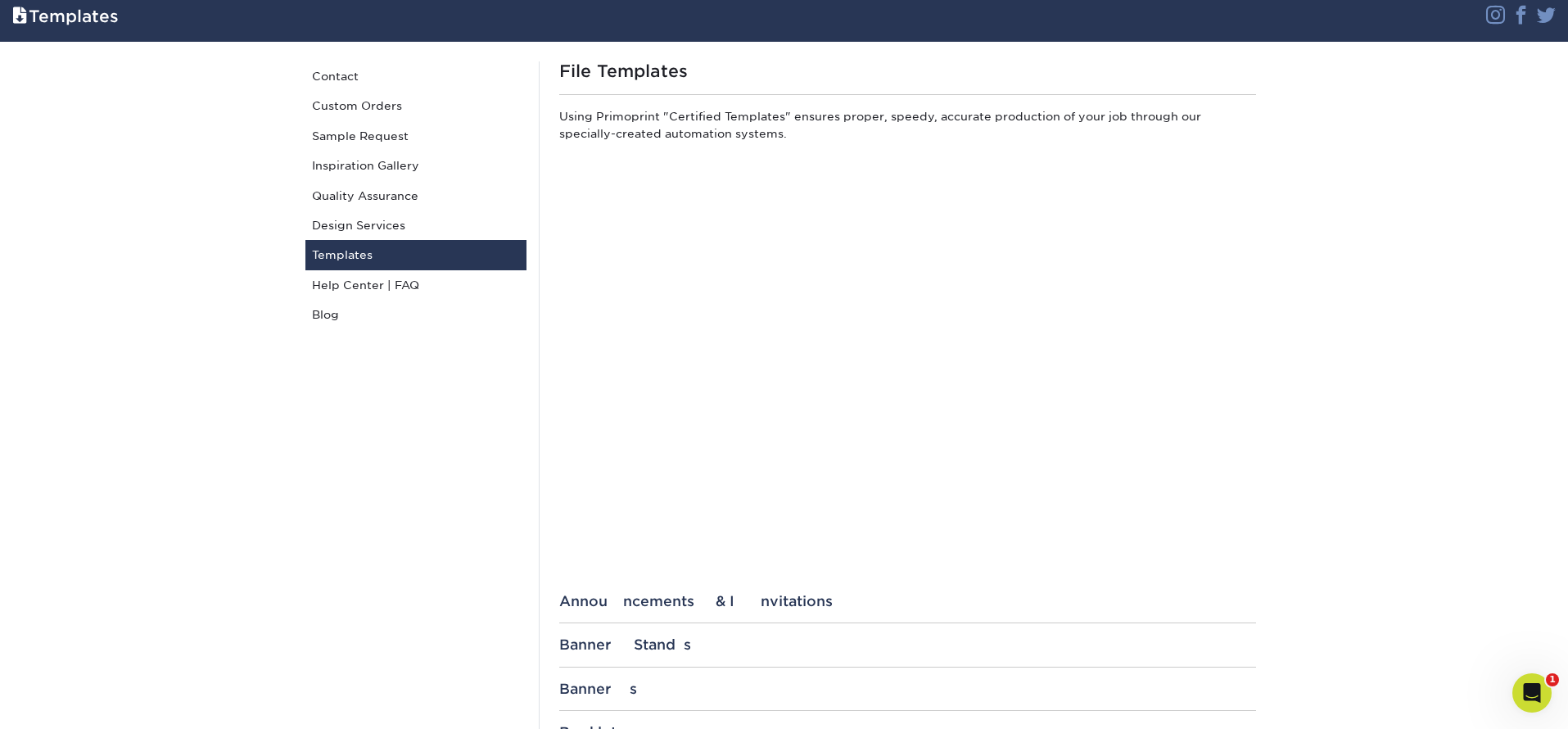
scroll to position [0, 0]
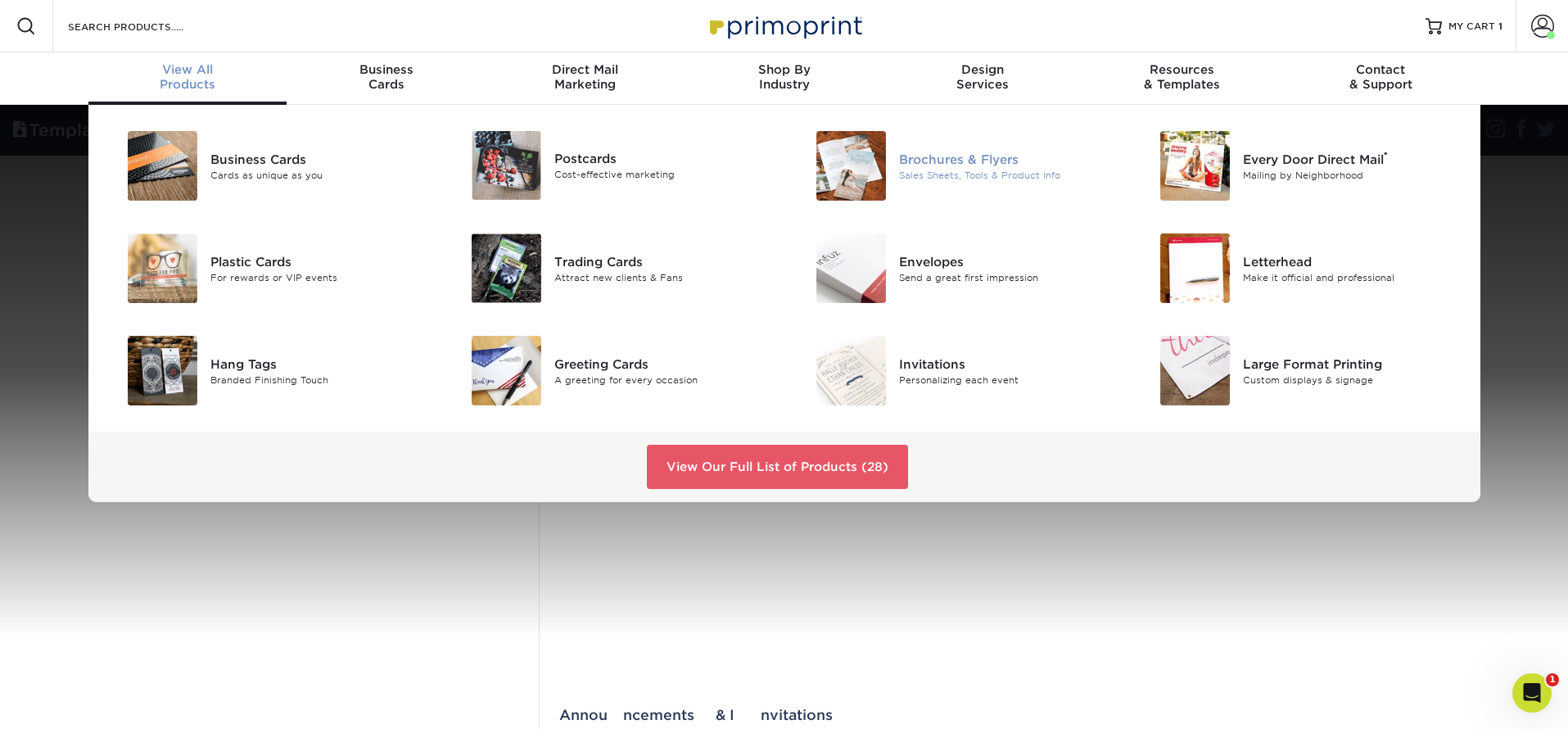
click at [982, 158] on div "Brochures & Flyers" at bounding box center [1007, 158] width 217 height 18
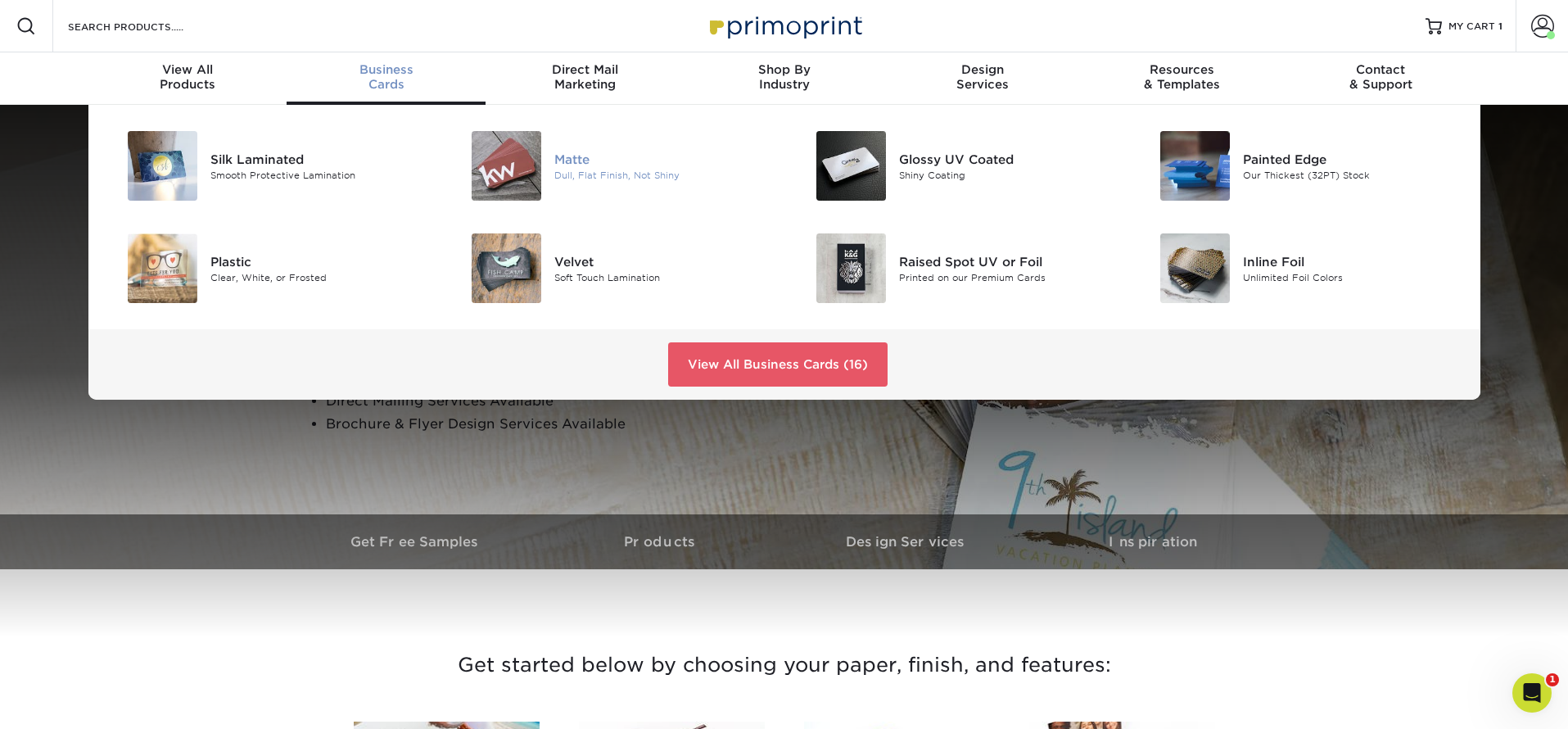
click at [566, 157] on div "Matte" at bounding box center [663, 158] width 217 height 18
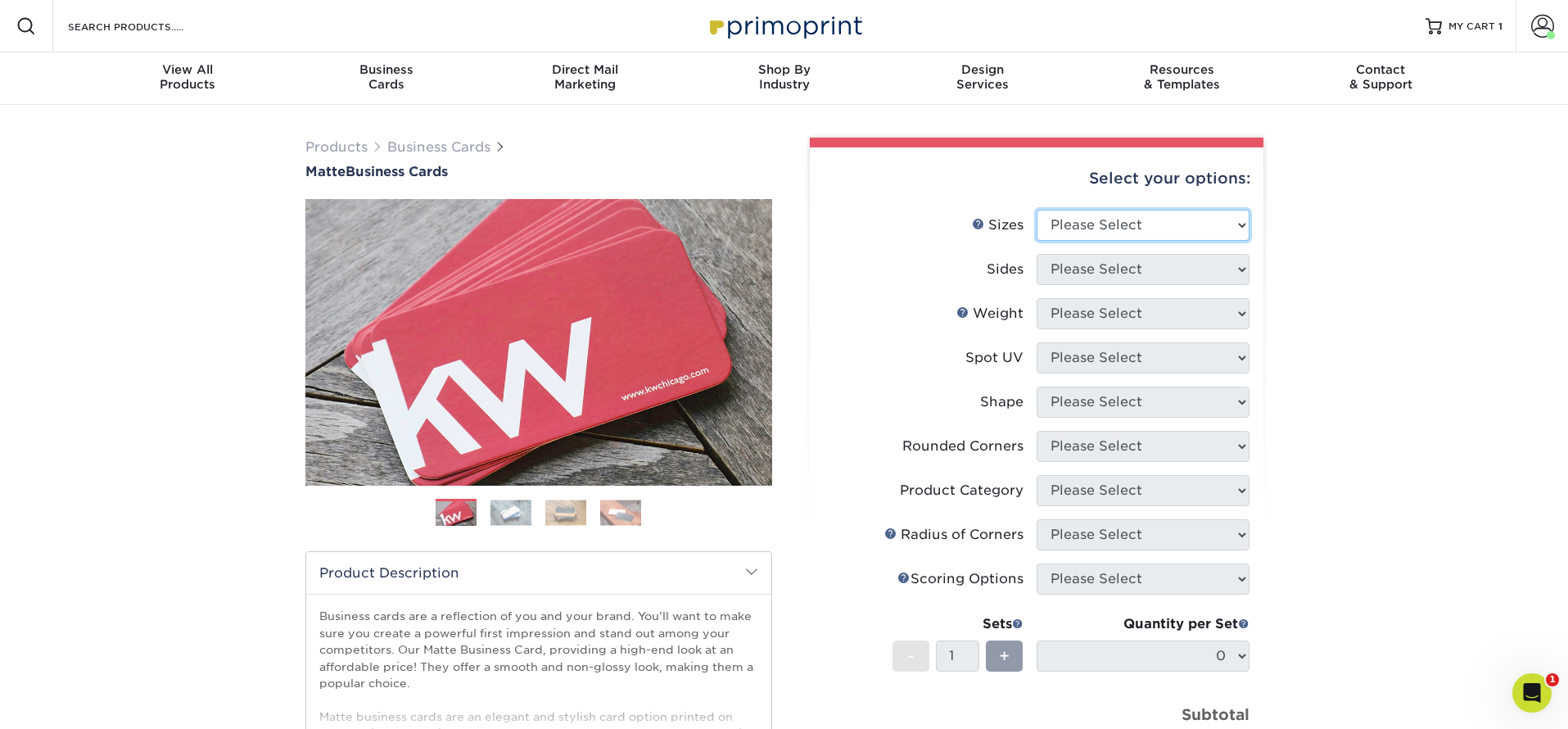
click at [1235, 224] on select "Please Select 1.5" x 3.5" - Mini 1.75" x 3.5" - Mini 2" x 2" - Square 2" x 3" -…" at bounding box center [1143, 224] width 213 height 31
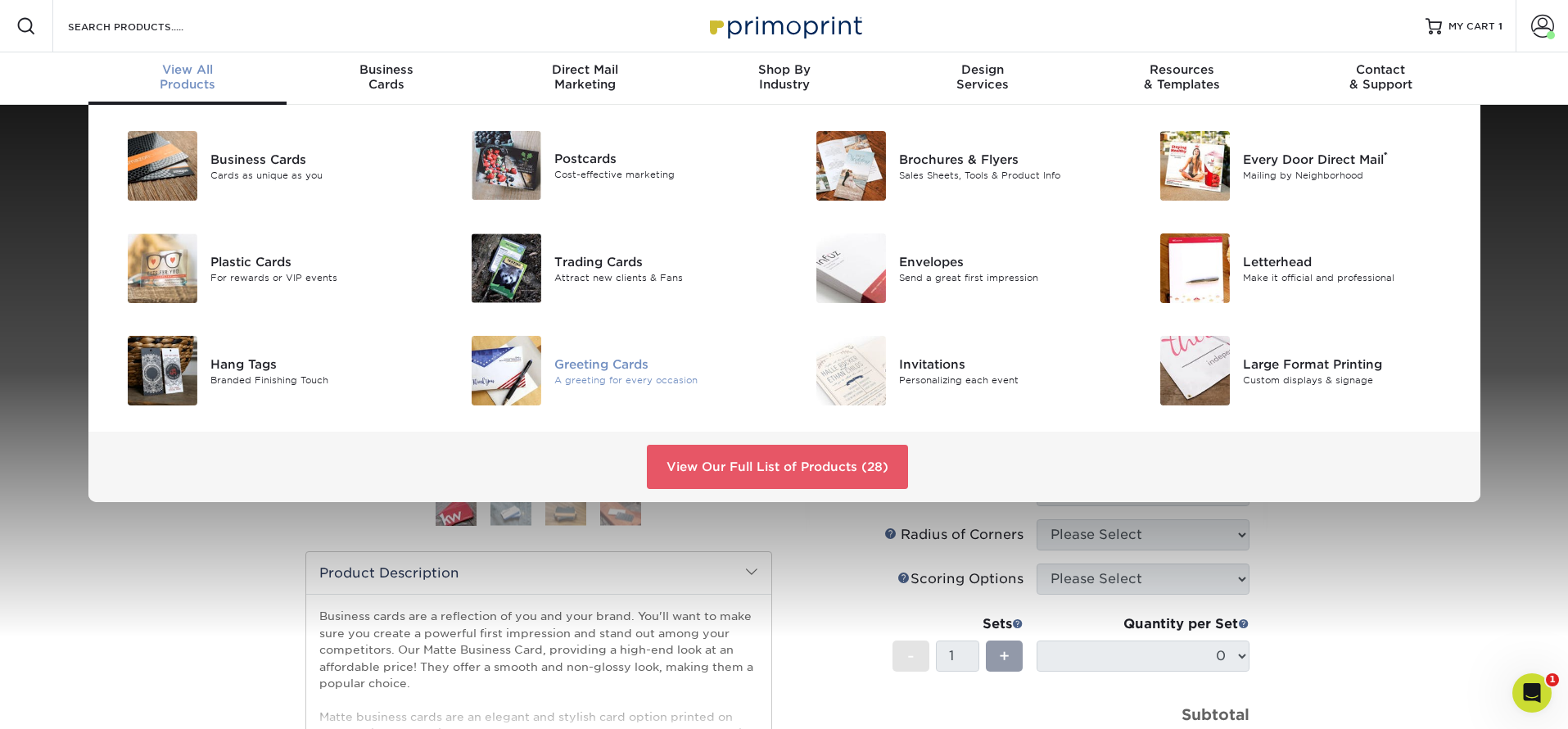
click at [514, 372] on img at bounding box center [506, 371] width 70 height 70
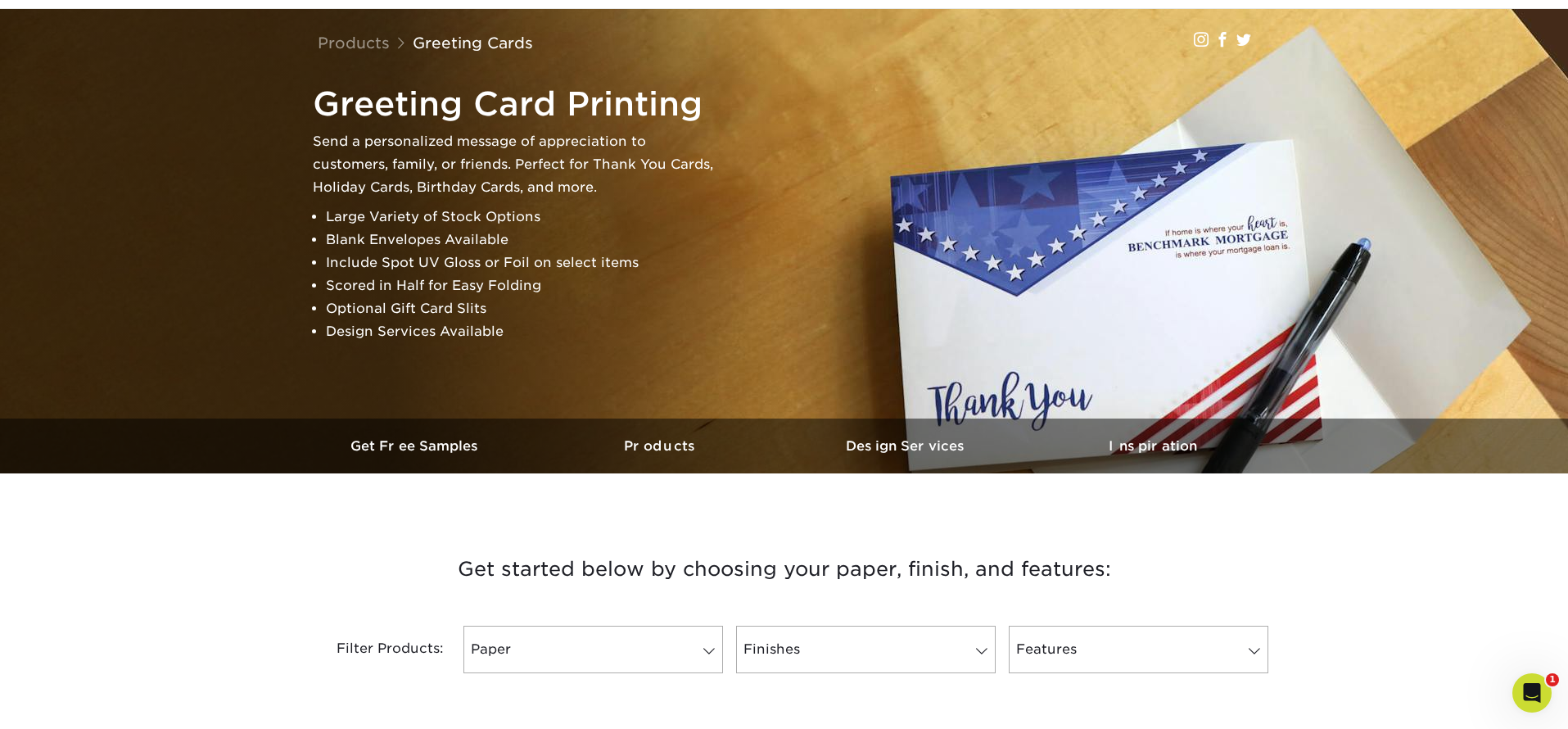
scroll to position [96, 0]
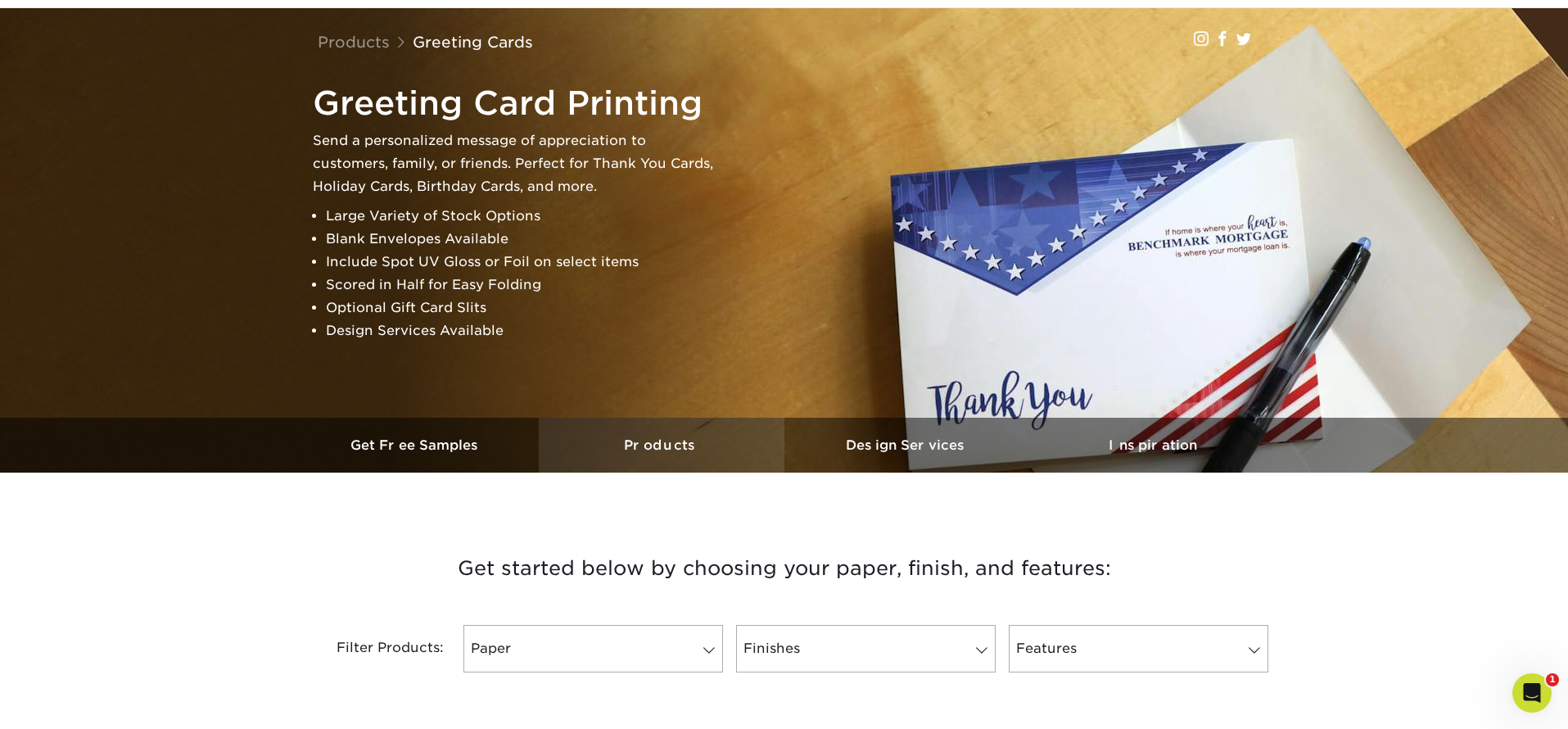
click at [653, 450] on h3 "Products" at bounding box center [661, 445] width 246 height 15
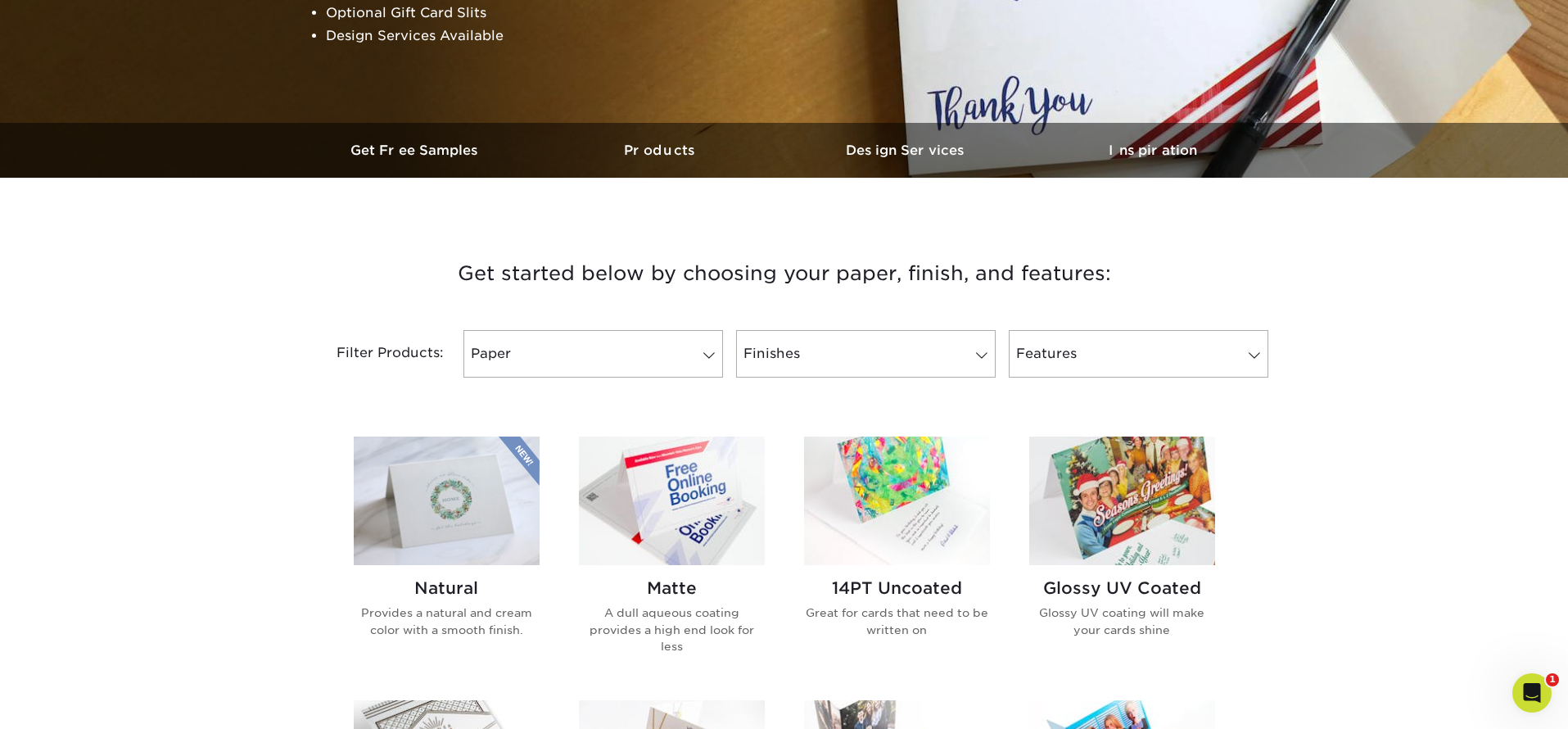
scroll to position [0, 0]
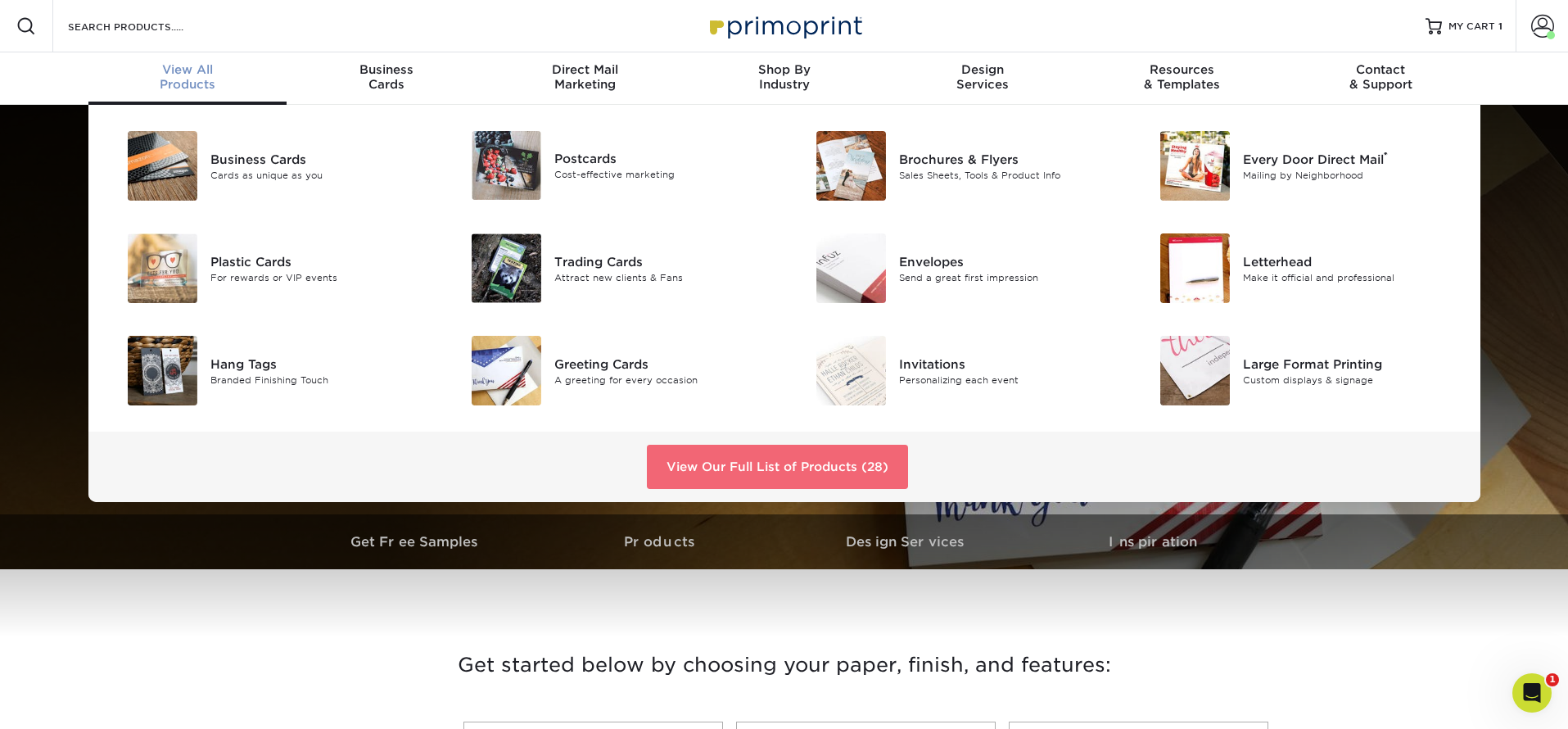
click at [763, 469] on link "View Our Full List of Products (28)" at bounding box center [777, 467] width 261 height 44
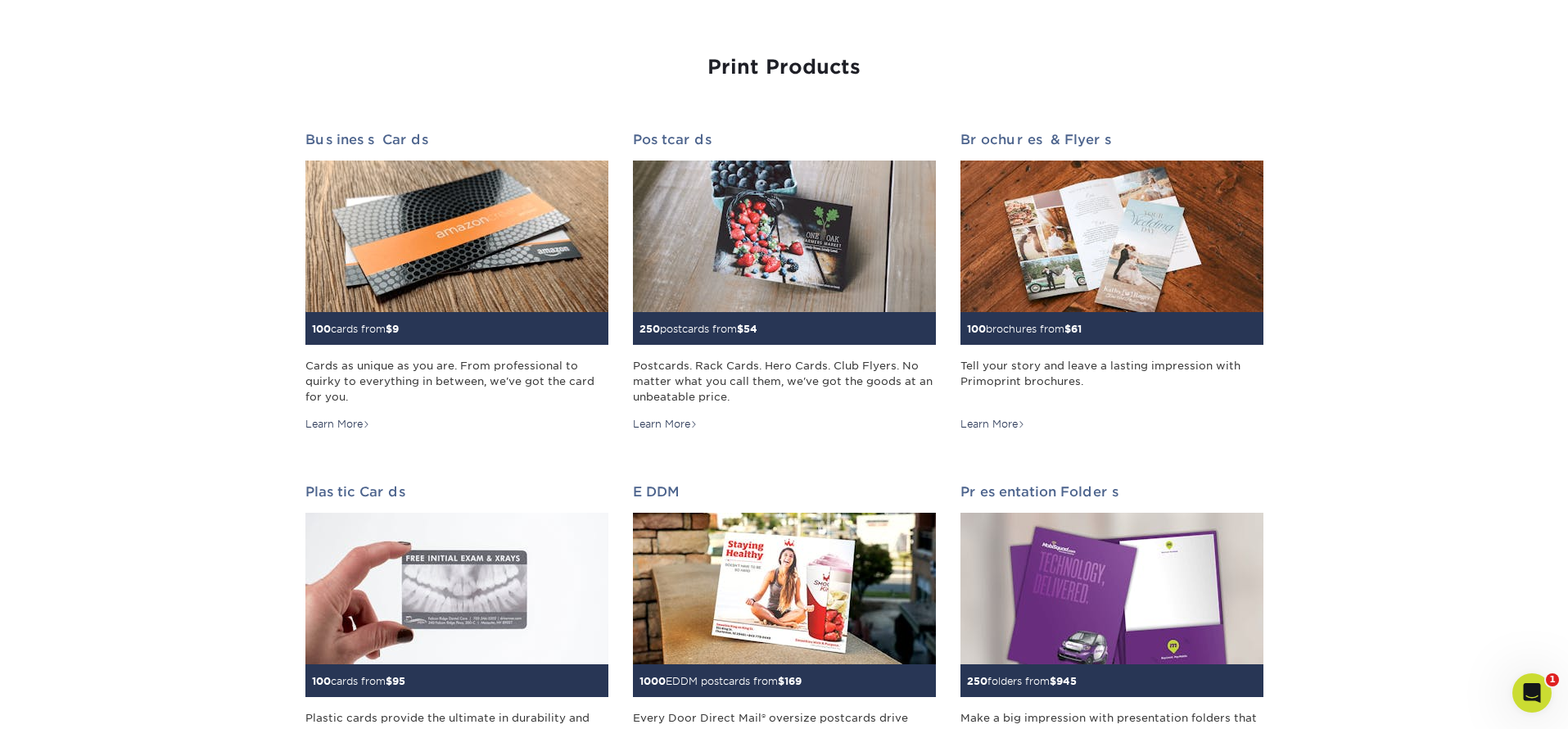
scroll to position [172, 0]
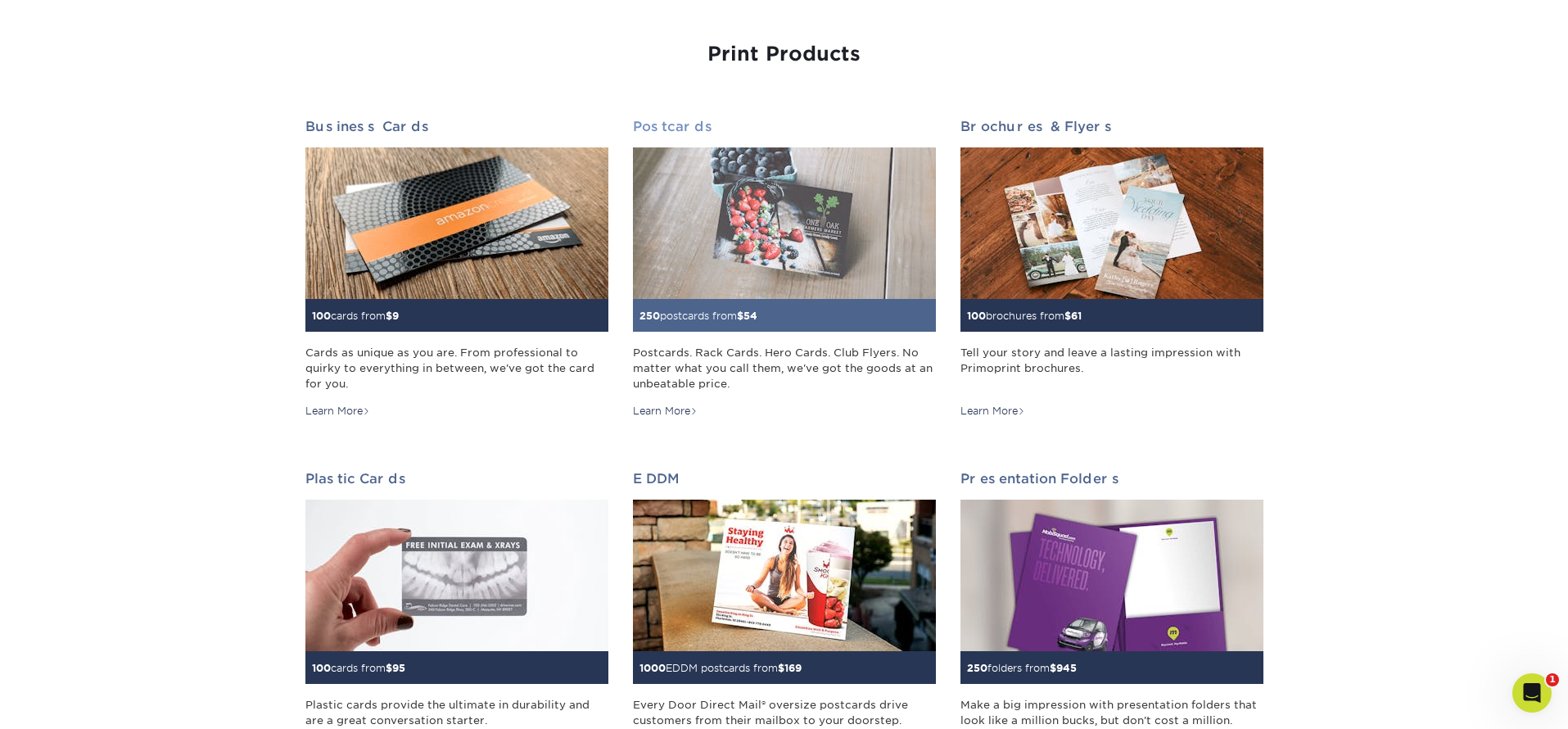
click at [751, 318] on span "54" at bounding box center [750, 315] width 14 height 12
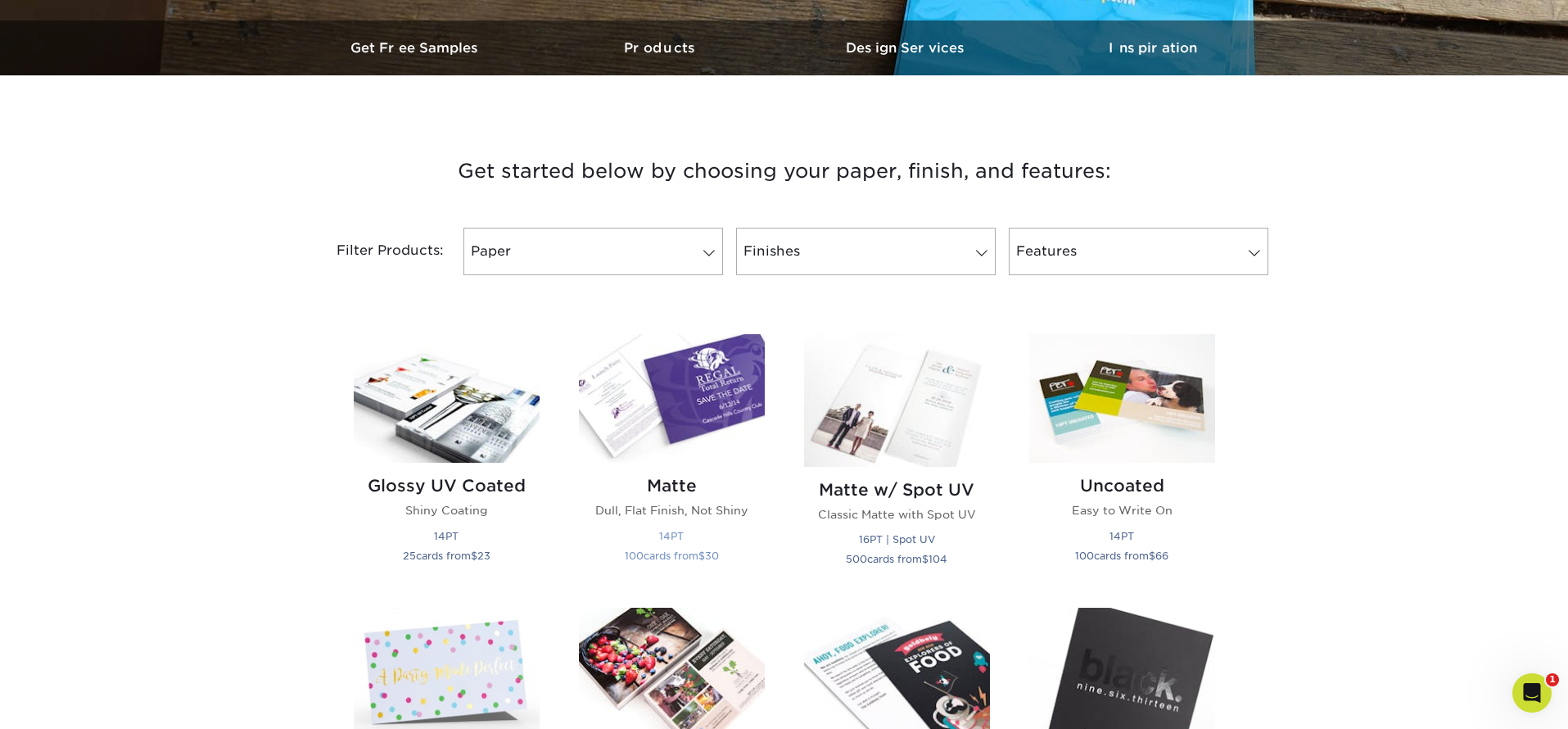
click at [668, 463] on div "Matte Dull, Flat Finish, Not Shiny 14PT 100 cards from $ 30" at bounding box center [671, 523] width 186 height 122
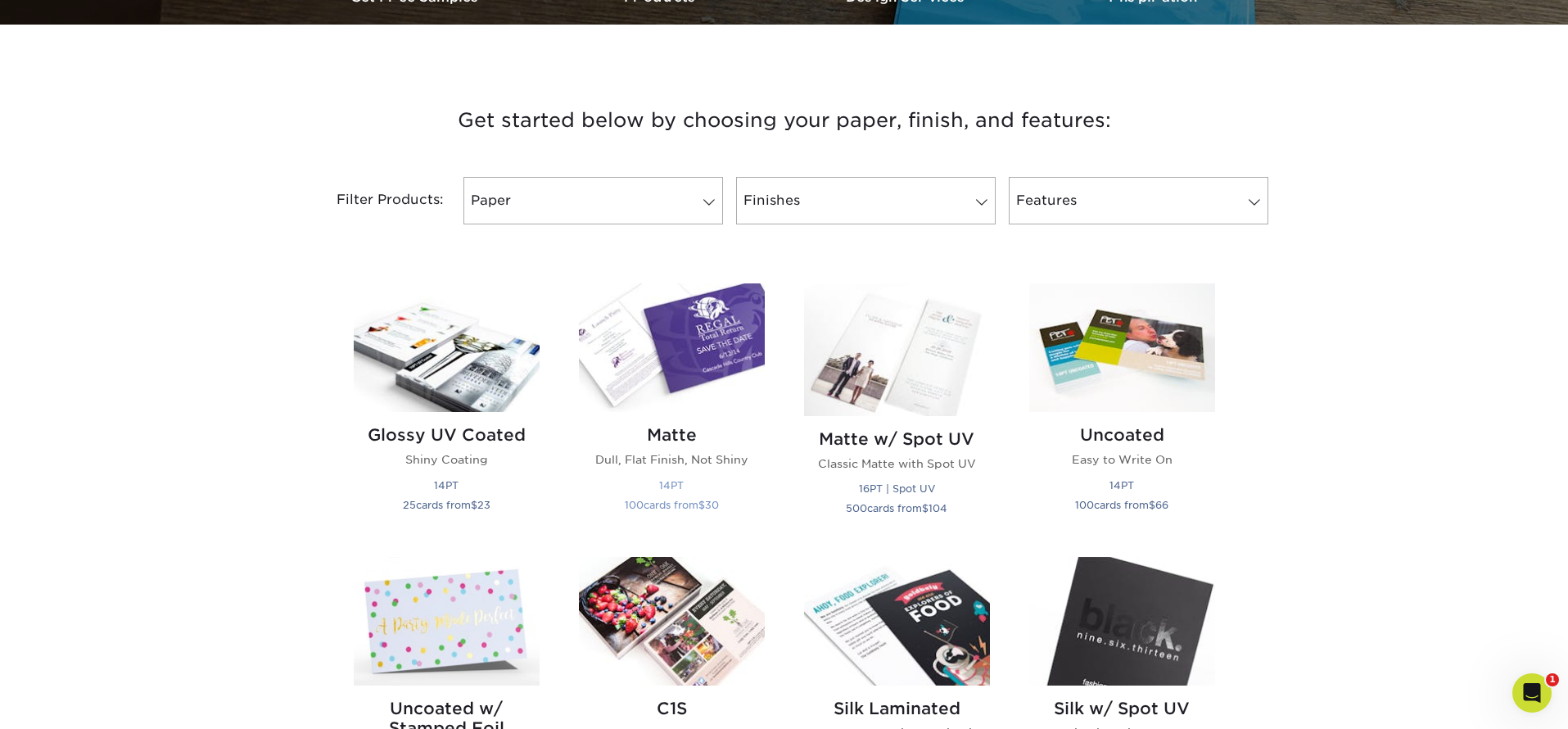
scroll to position [606, 0]
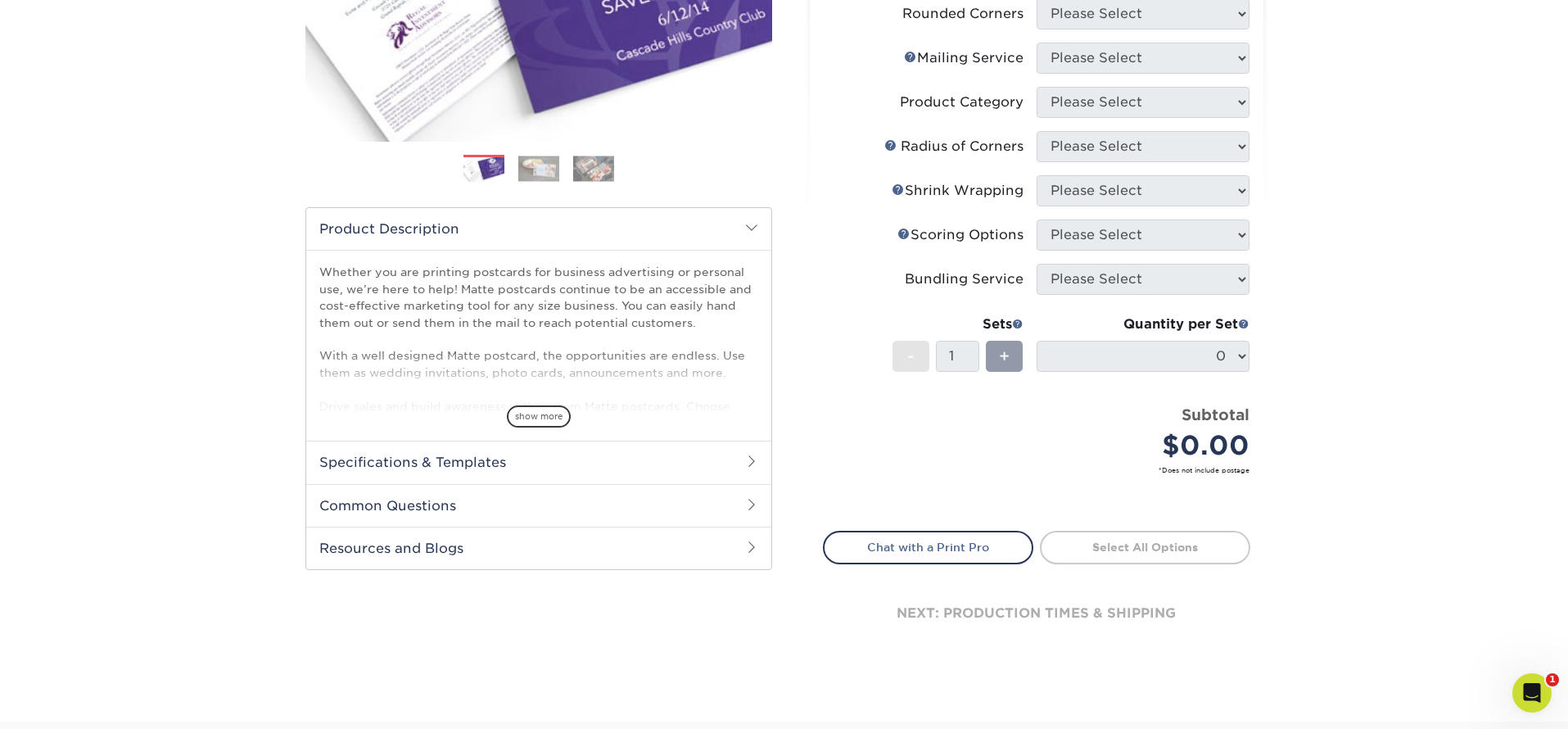
scroll to position [345, 0]
click at [541, 172] on img at bounding box center [538, 166] width 41 height 25
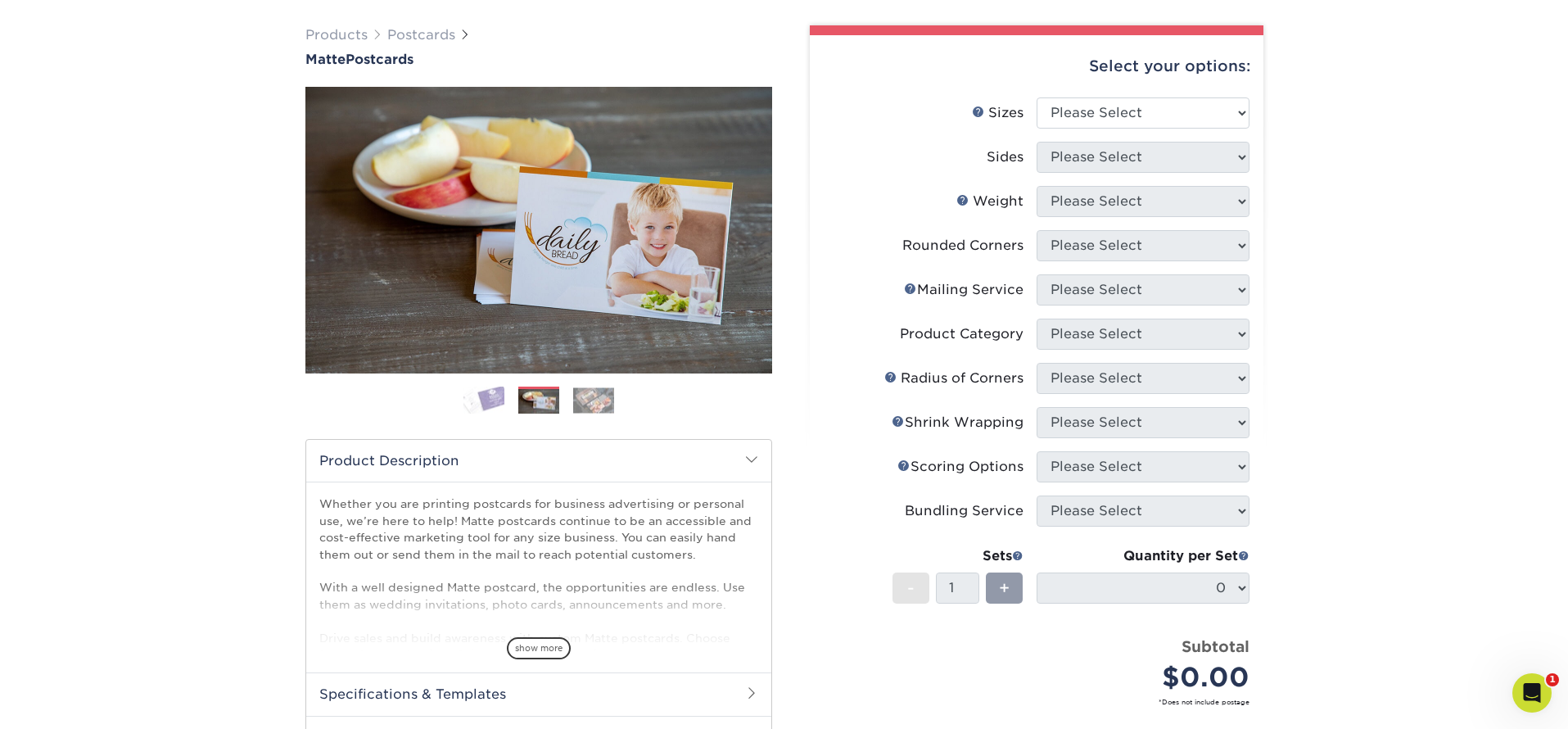
scroll to position [98, 0]
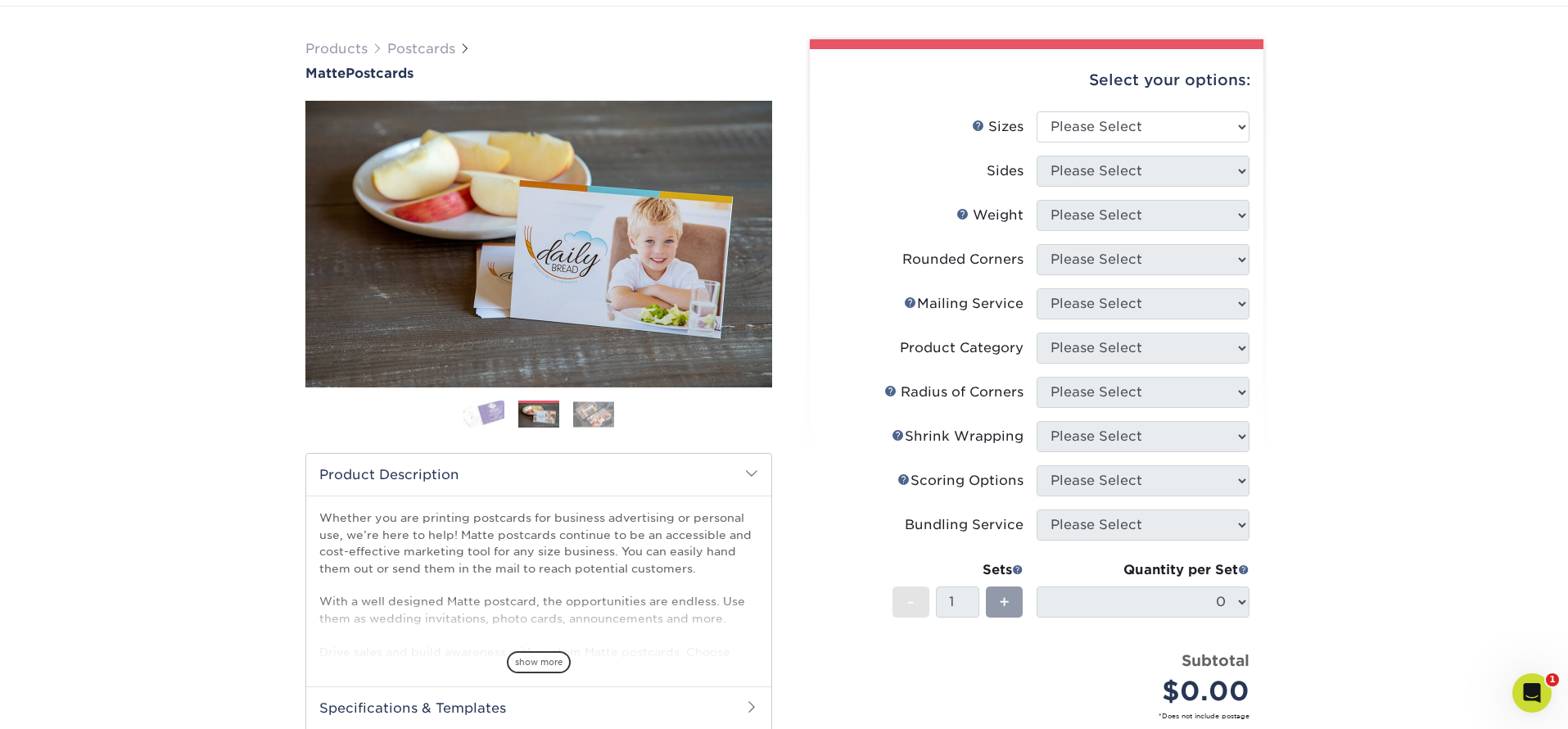
click at [590, 418] on img at bounding box center [593, 413] width 41 height 25
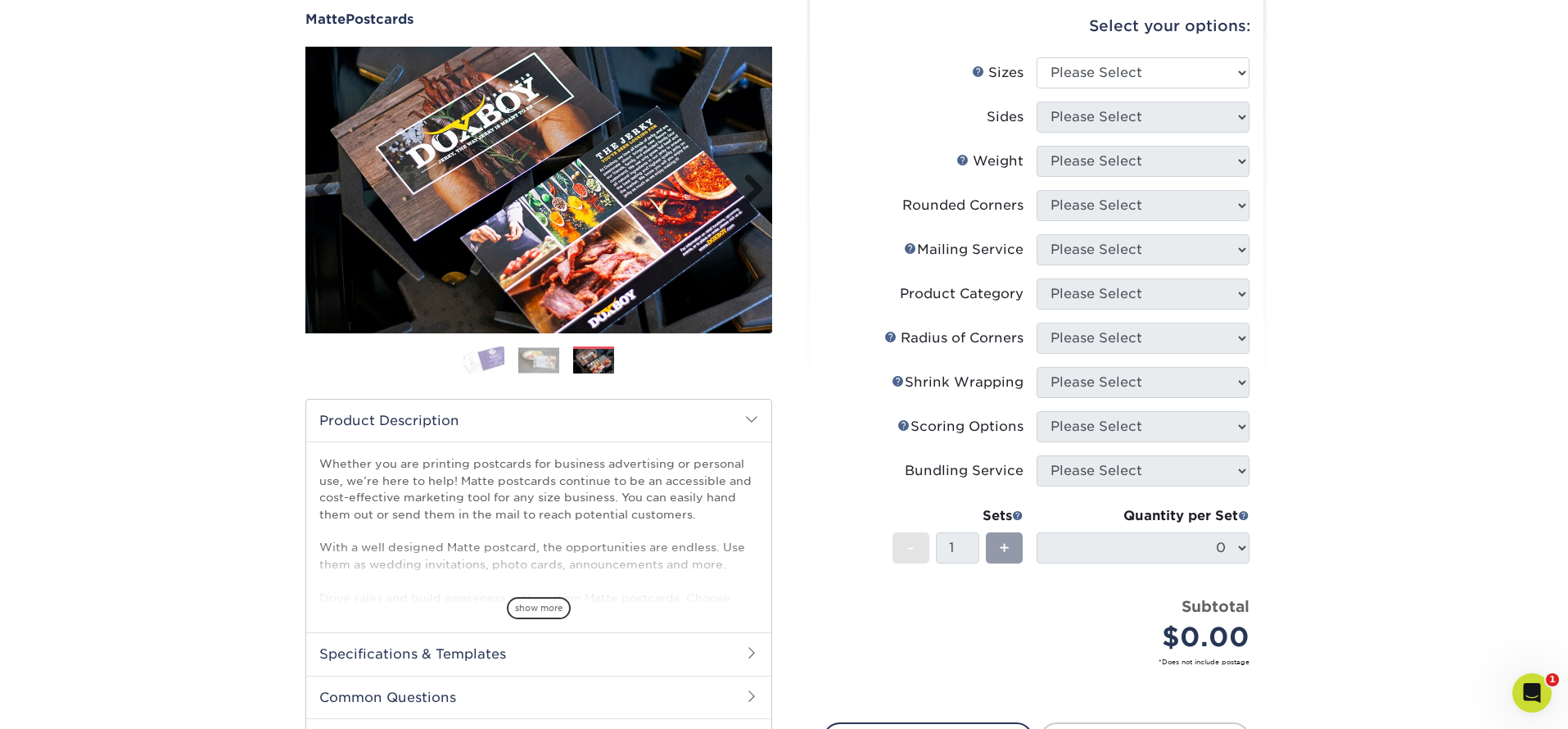
scroll to position [153, 0]
click at [543, 606] on span "show more" at bounding box center [539, 606] width 64 height 22
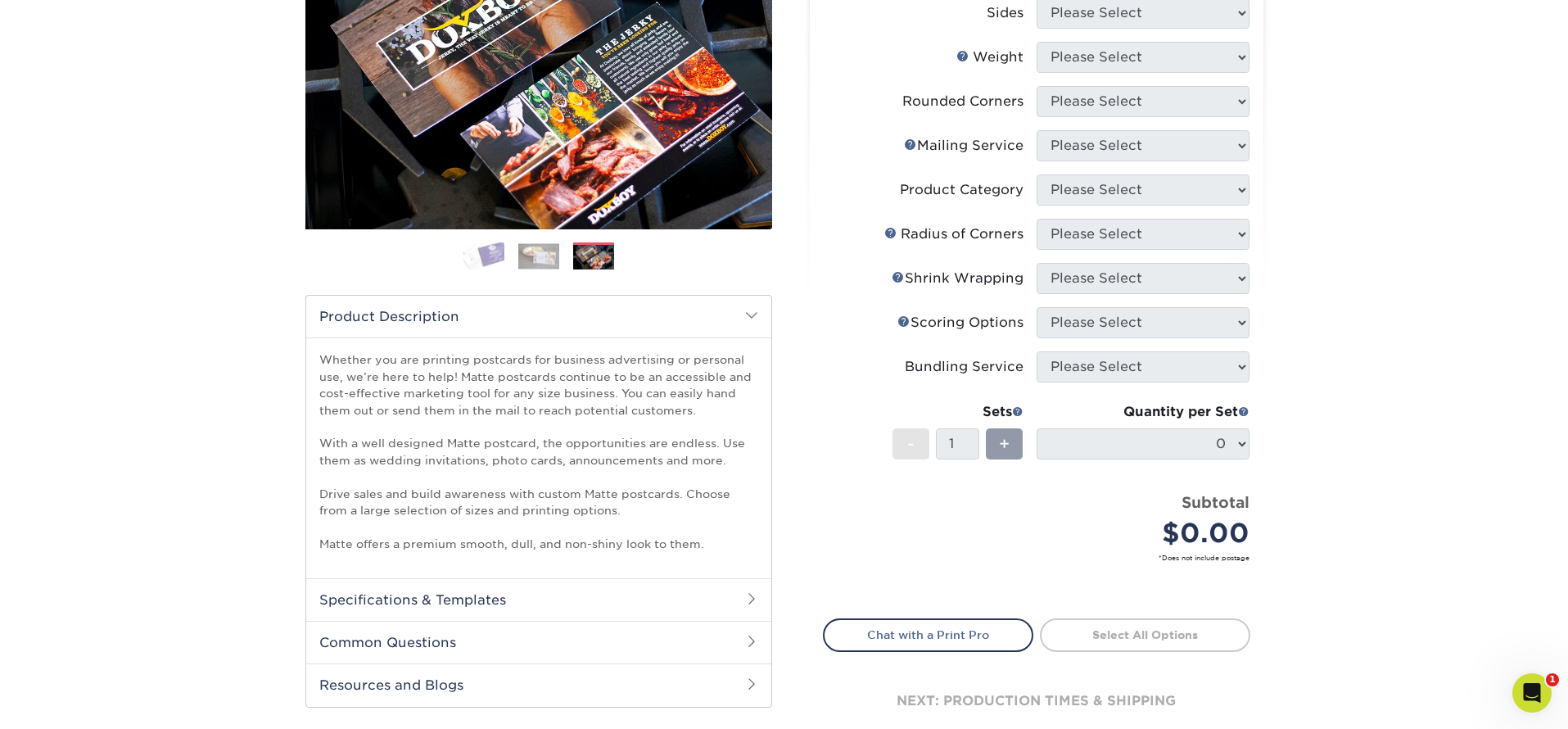
scroll to position [367, 0]
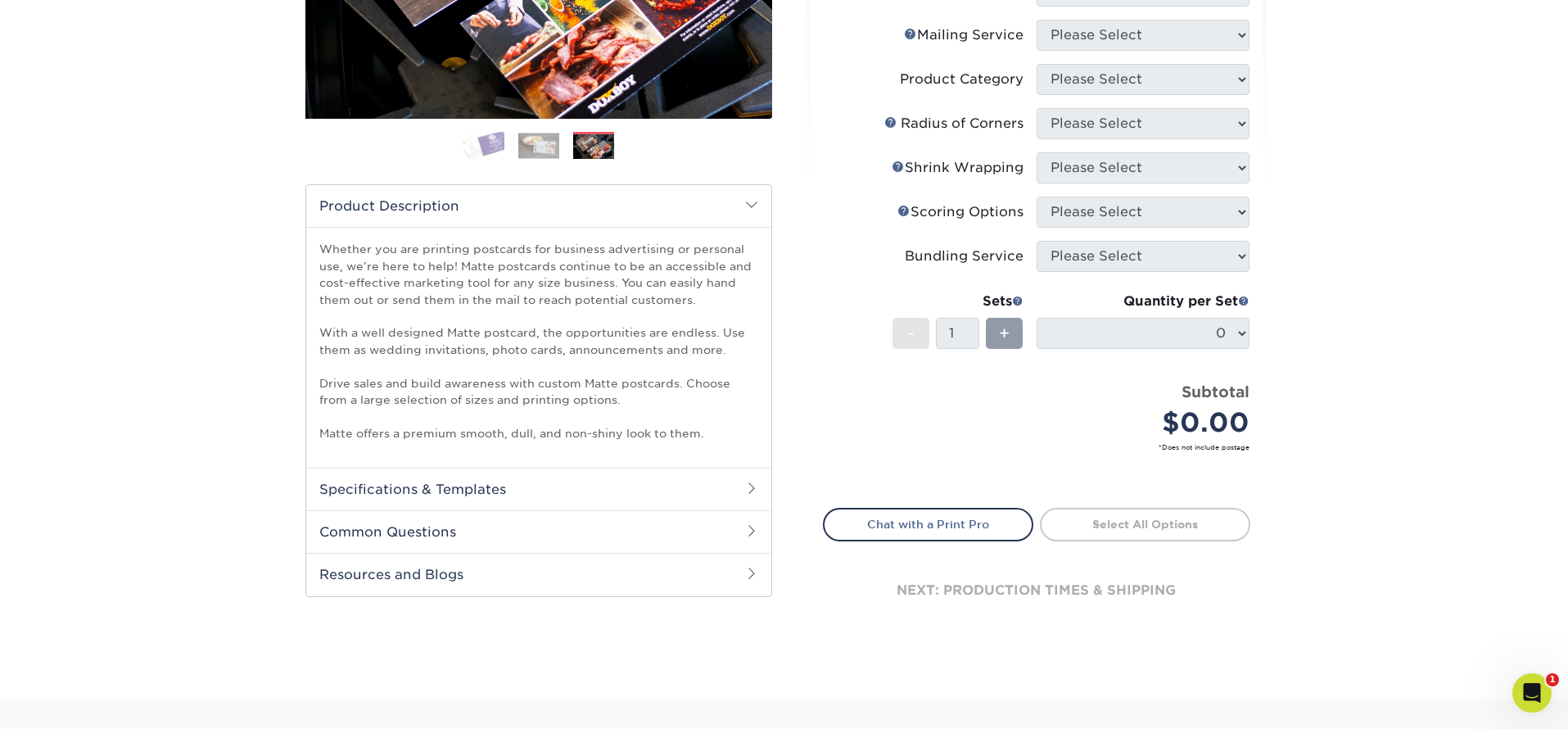
click at [749, 489] on span at bounding box center [751, 489] width 13 height 13
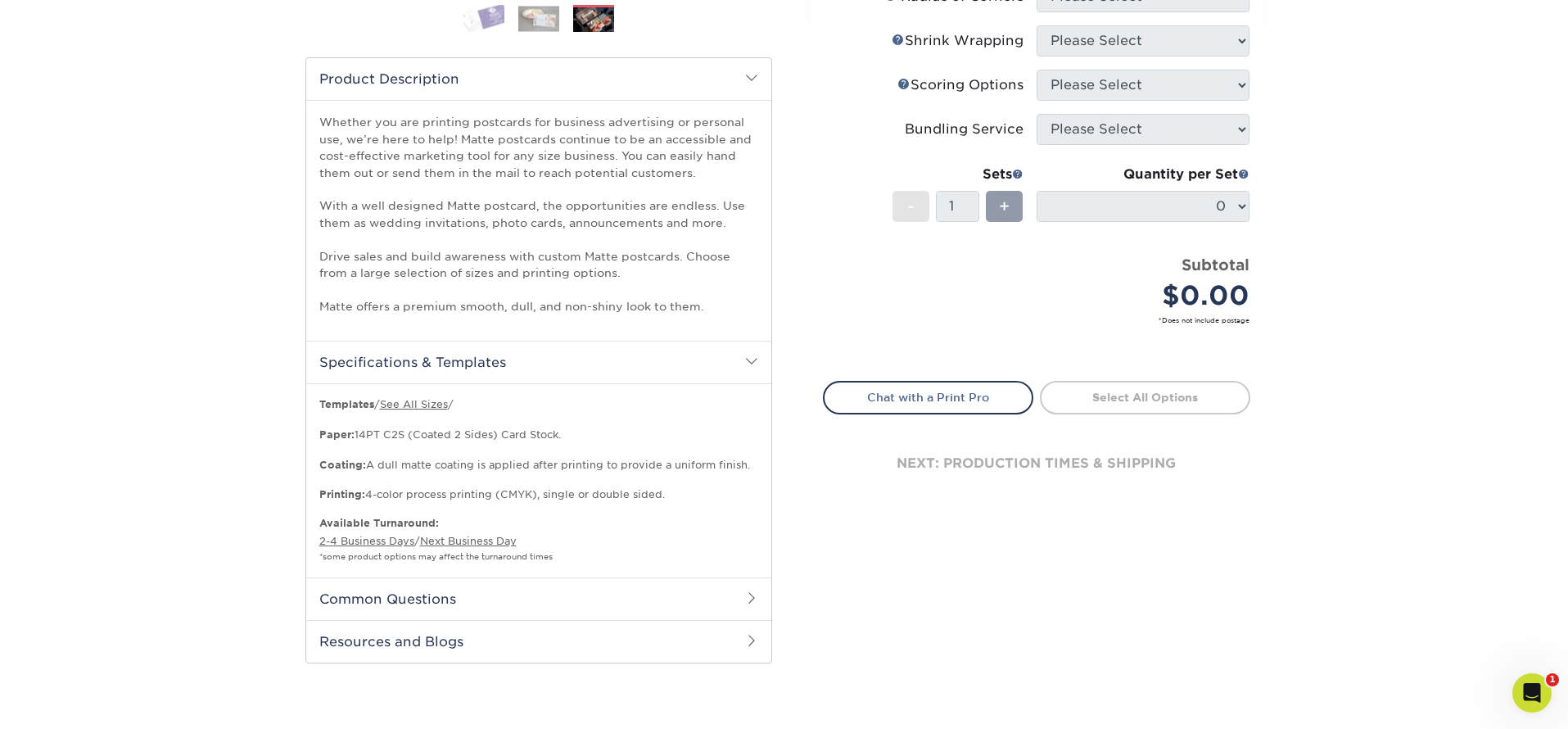
scroll to position [501, 0]
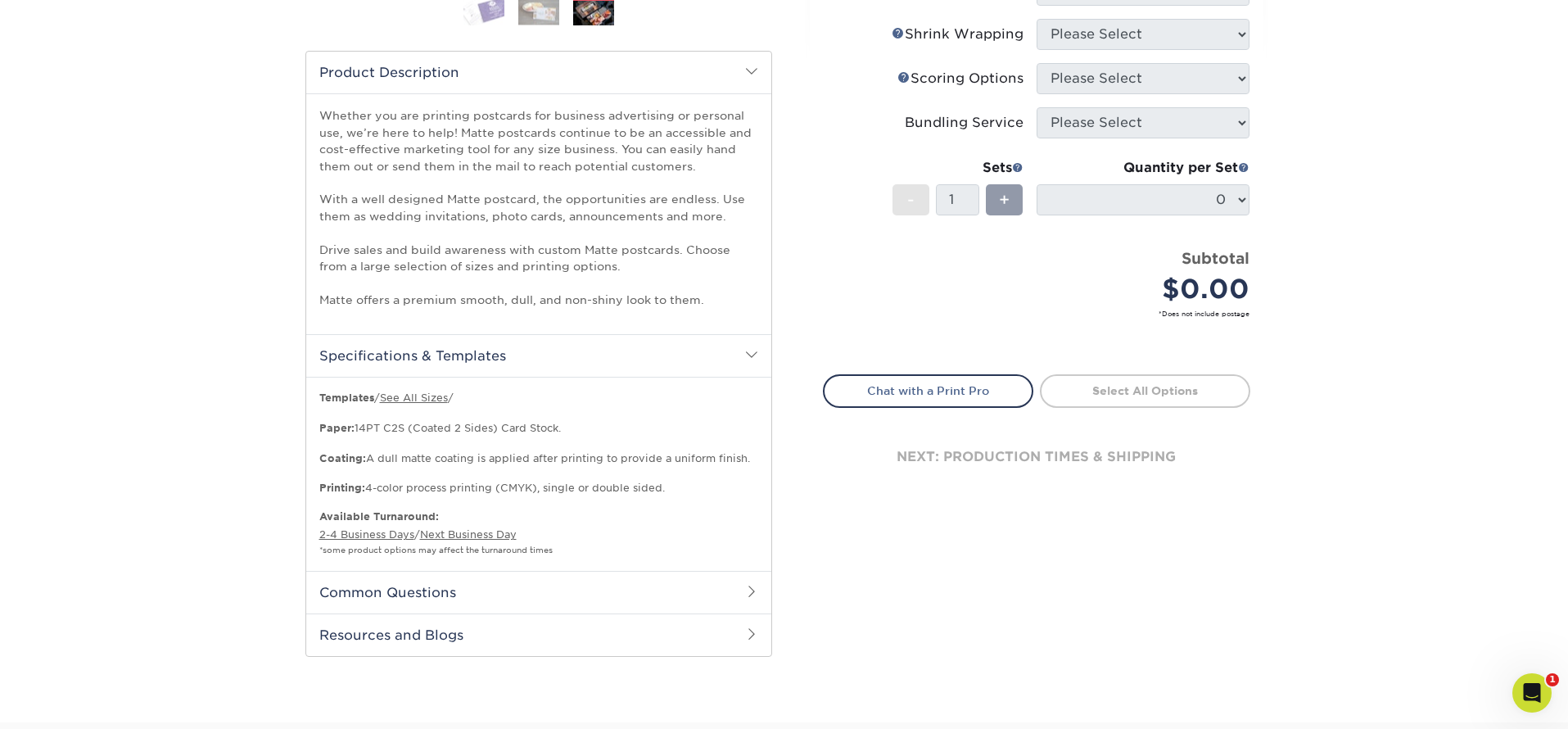
click at [748, 588] on span at bounding box center [751, 591] width 13 height 13
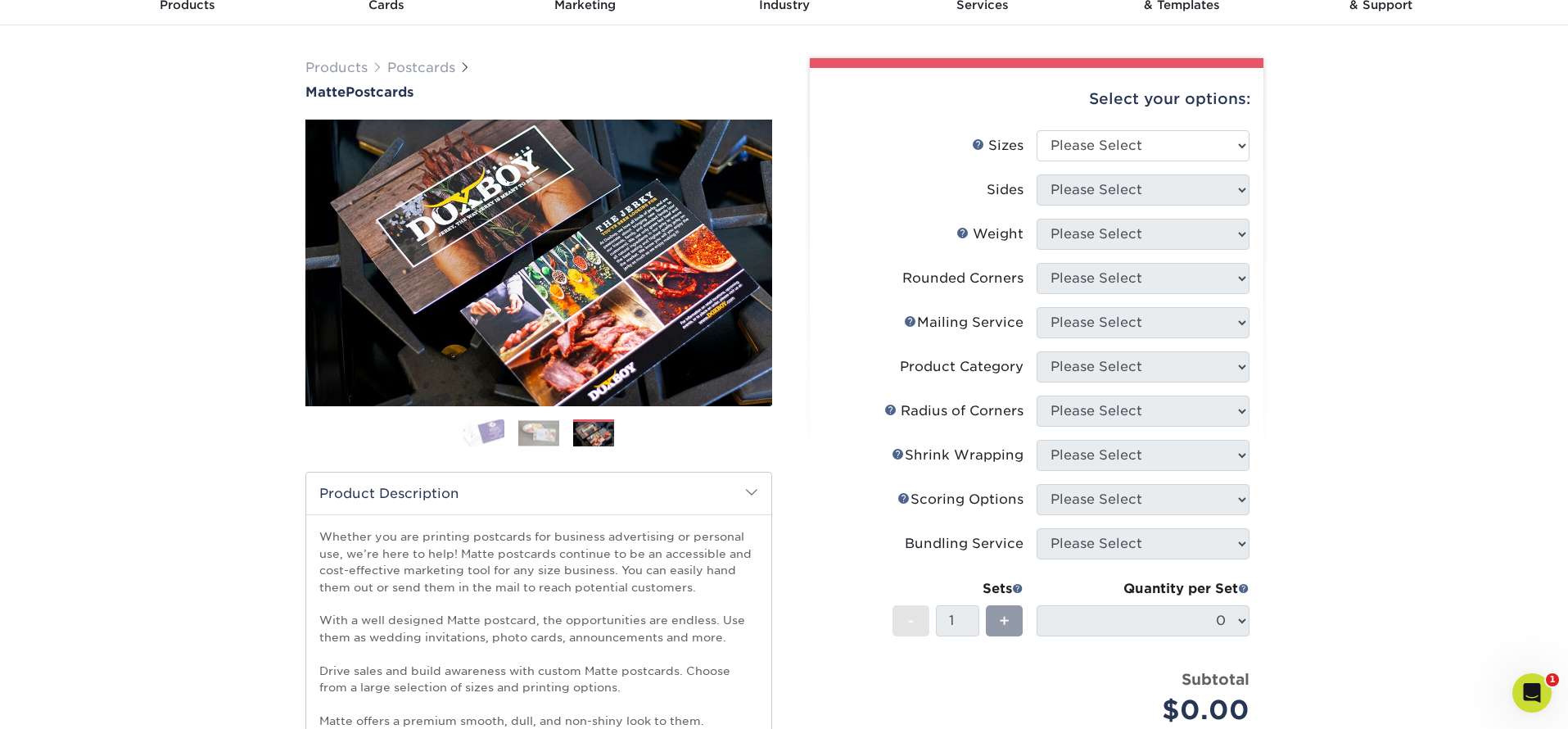
scroll to position [73, 0]
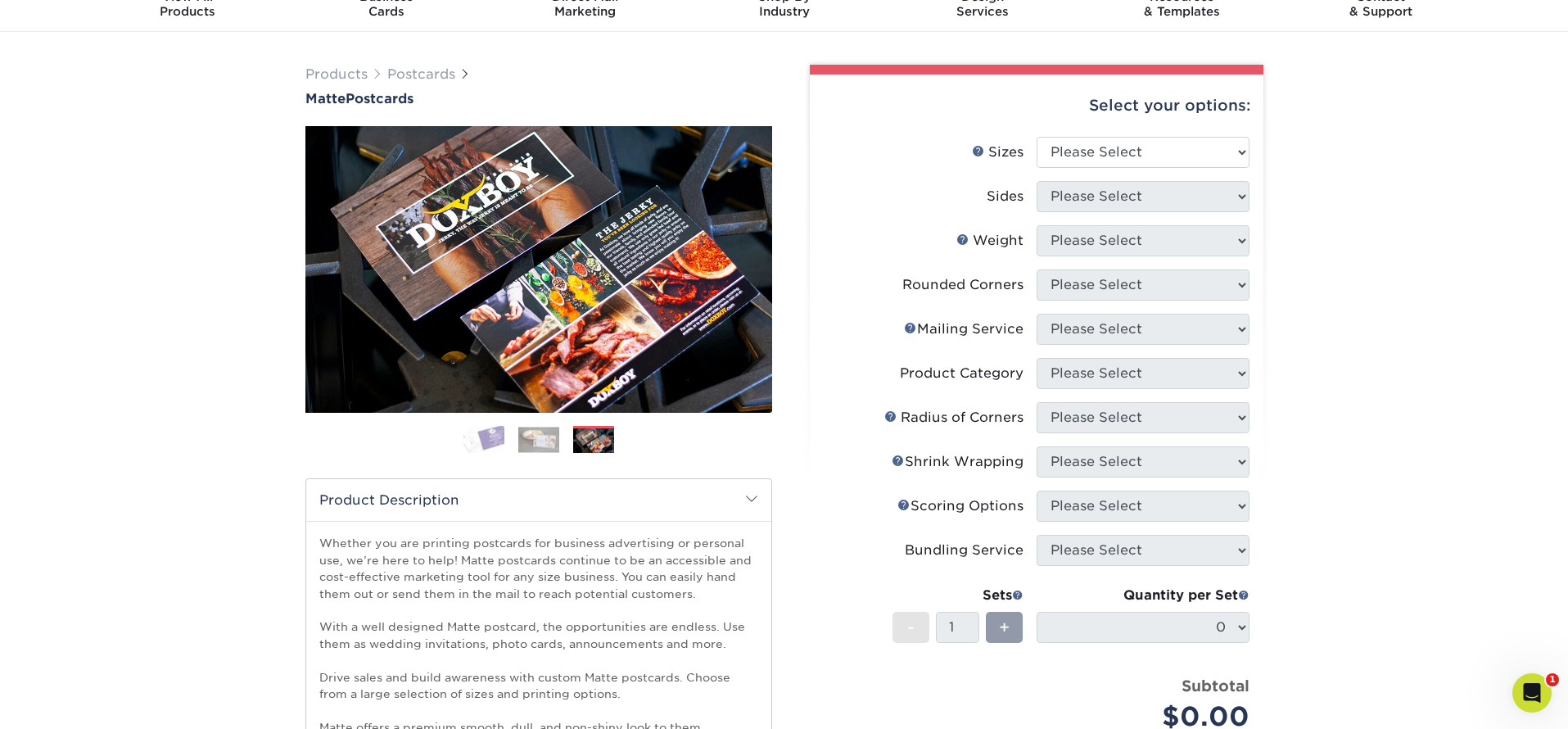
click at [1319, 352] on div "Products Postcards Matte Postcards Next $" at bounding box center [784, 664] width 1568 height 1265
